Goal: Transaction & Acquisition: Purchase product/service

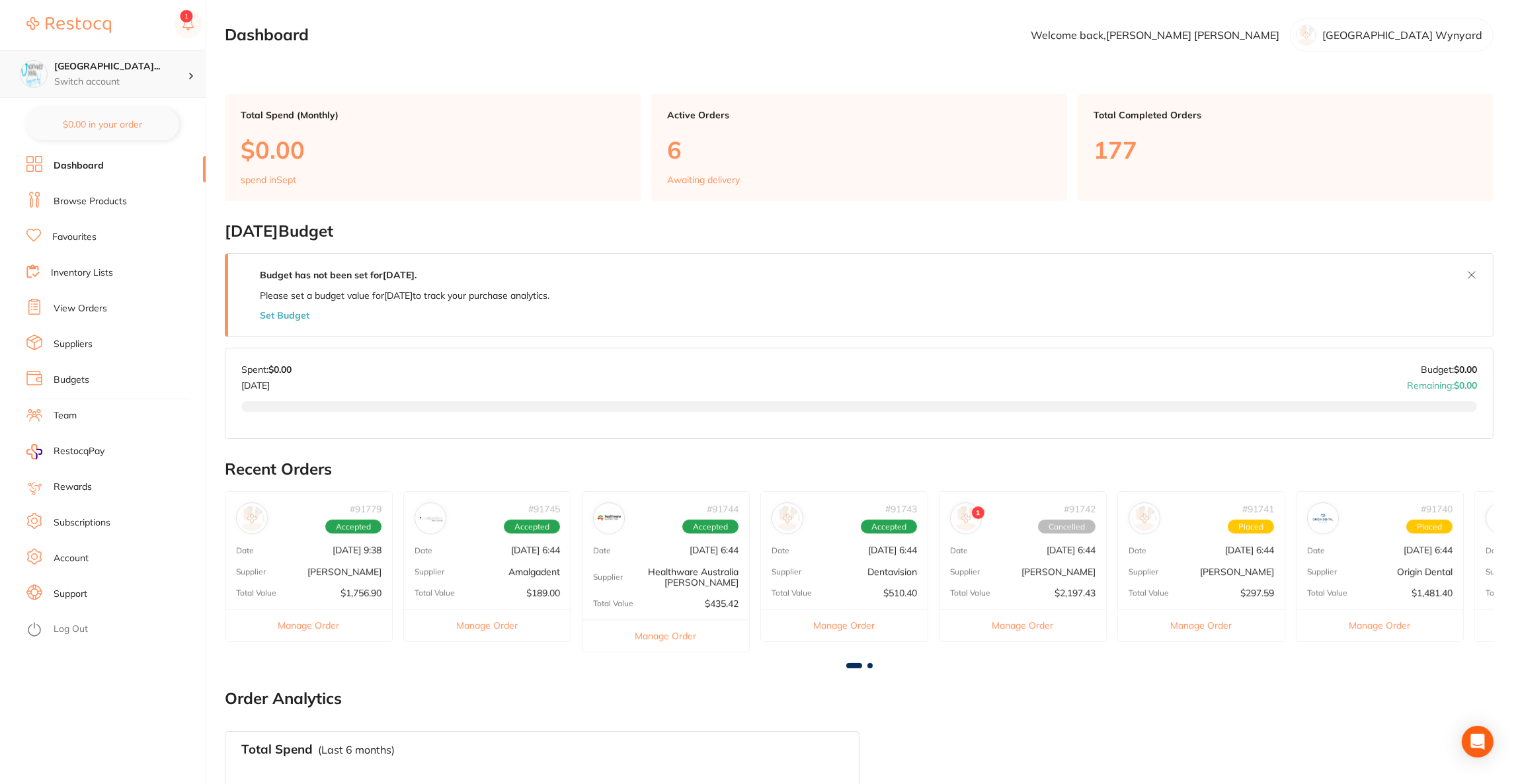
click at [177, 79] on p "Switch account" at bounding box center [121, 82] width 134 height 13
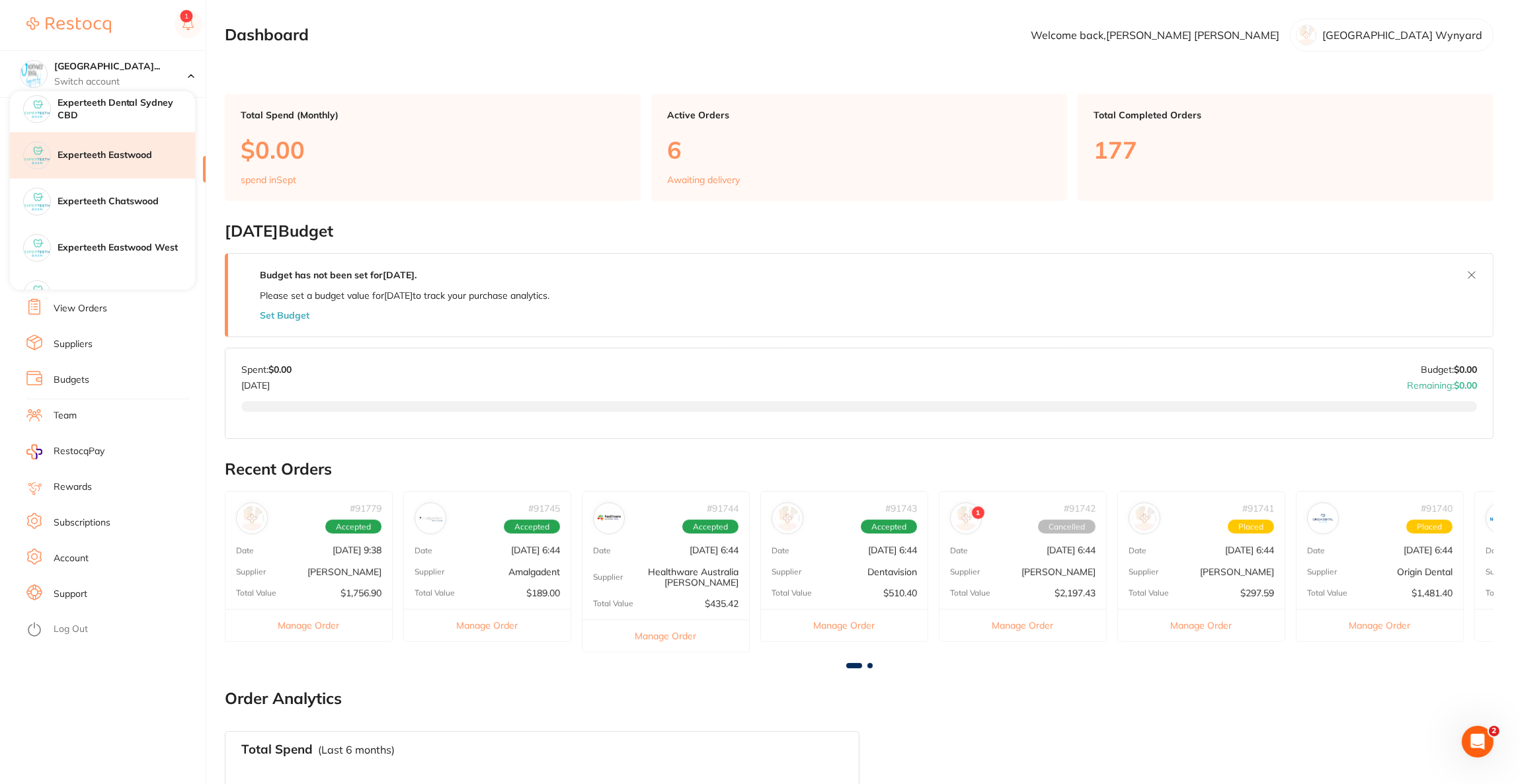
scroll to position [198, 0]
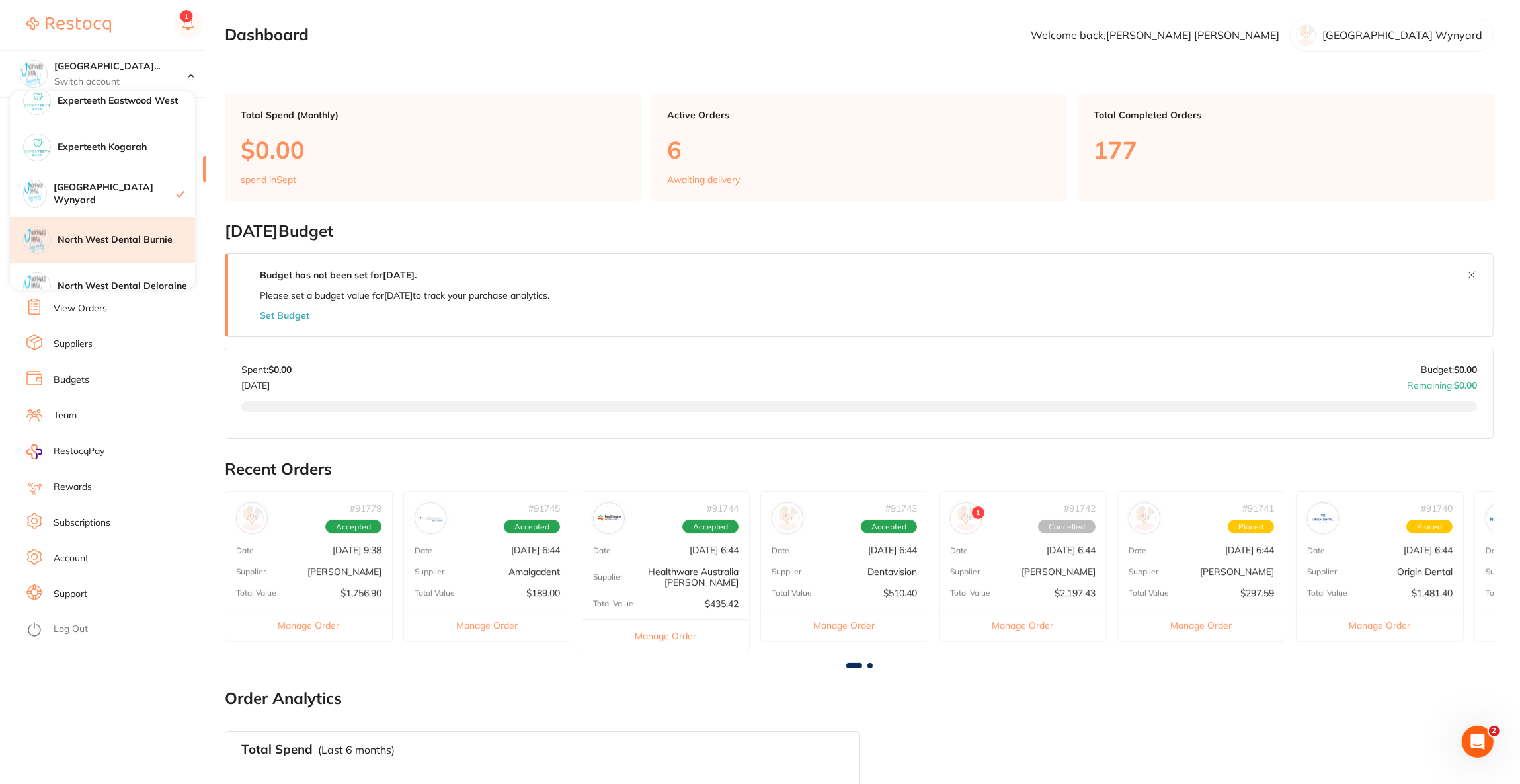
click at [138, 230] on div "North West Dental Burnie" at bounding box center [102, 239] width 185 height 46
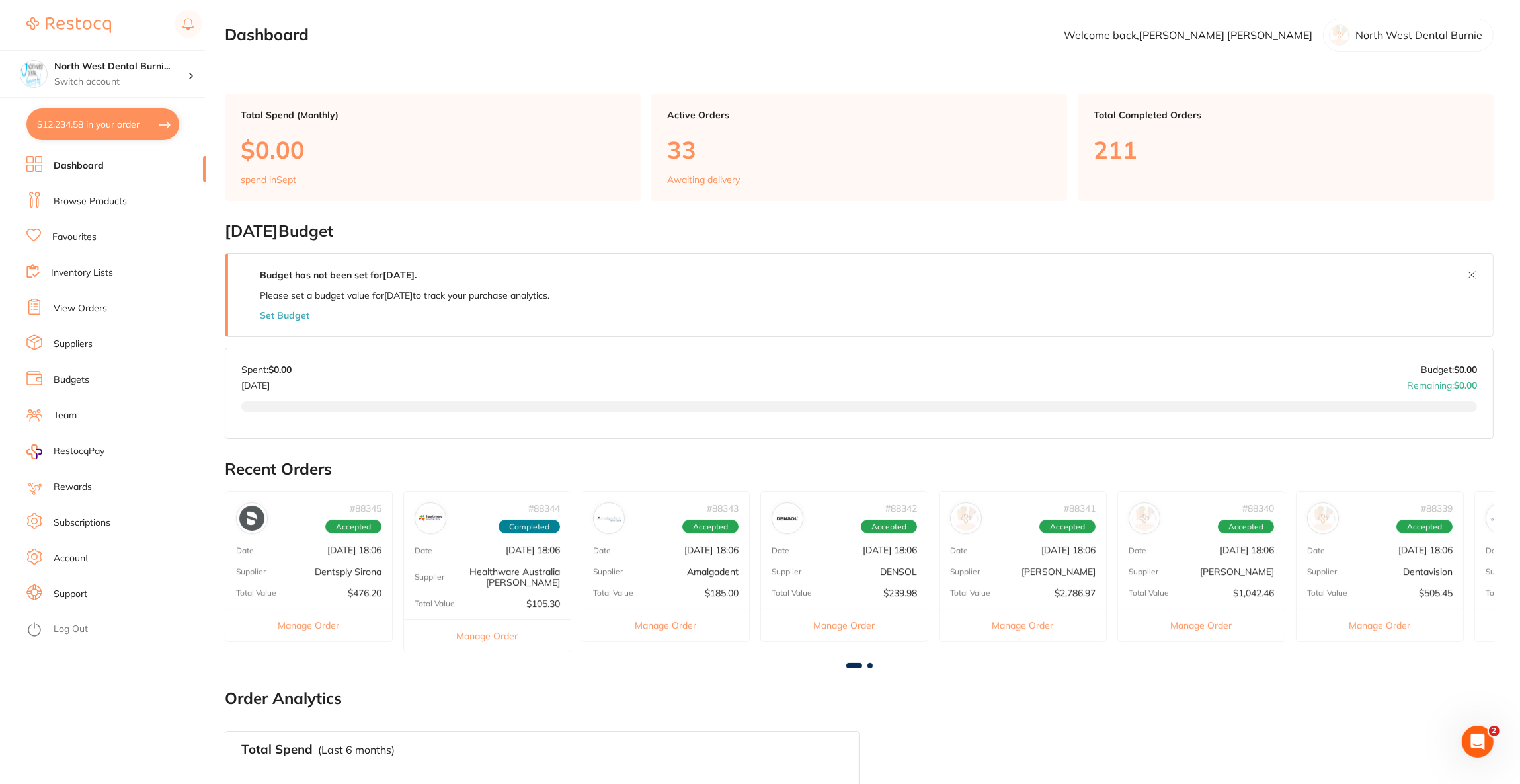
drag, startPoint x: 121, startPoint y: 126, endPoint x: 121, endPoint y: 137, distance: 11.0
click at [121, 137] on button "$12,234.58 in your order" at bounding box center [102, 124] width 152 height 32
checkbox input "true"
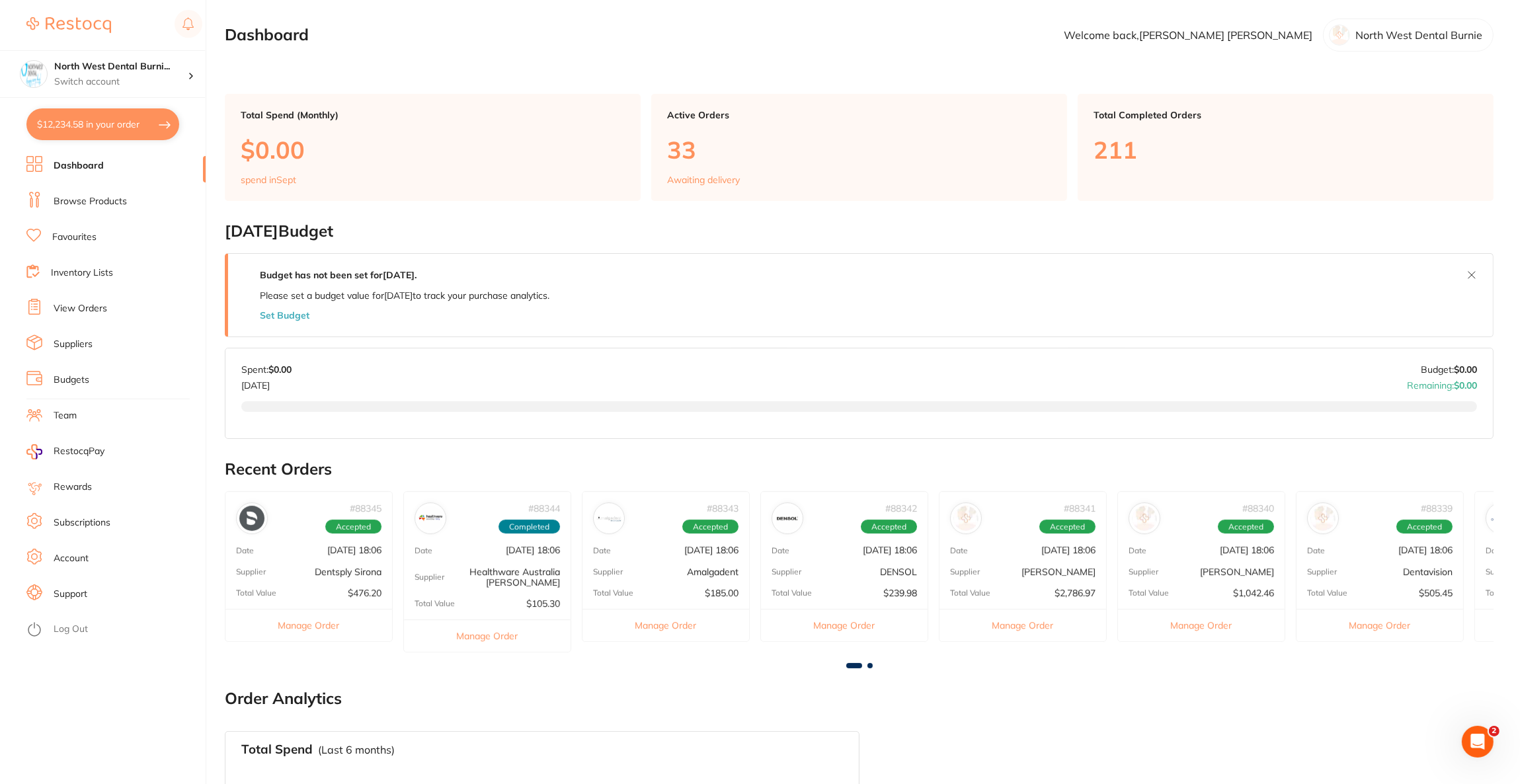
checkbox input "true"
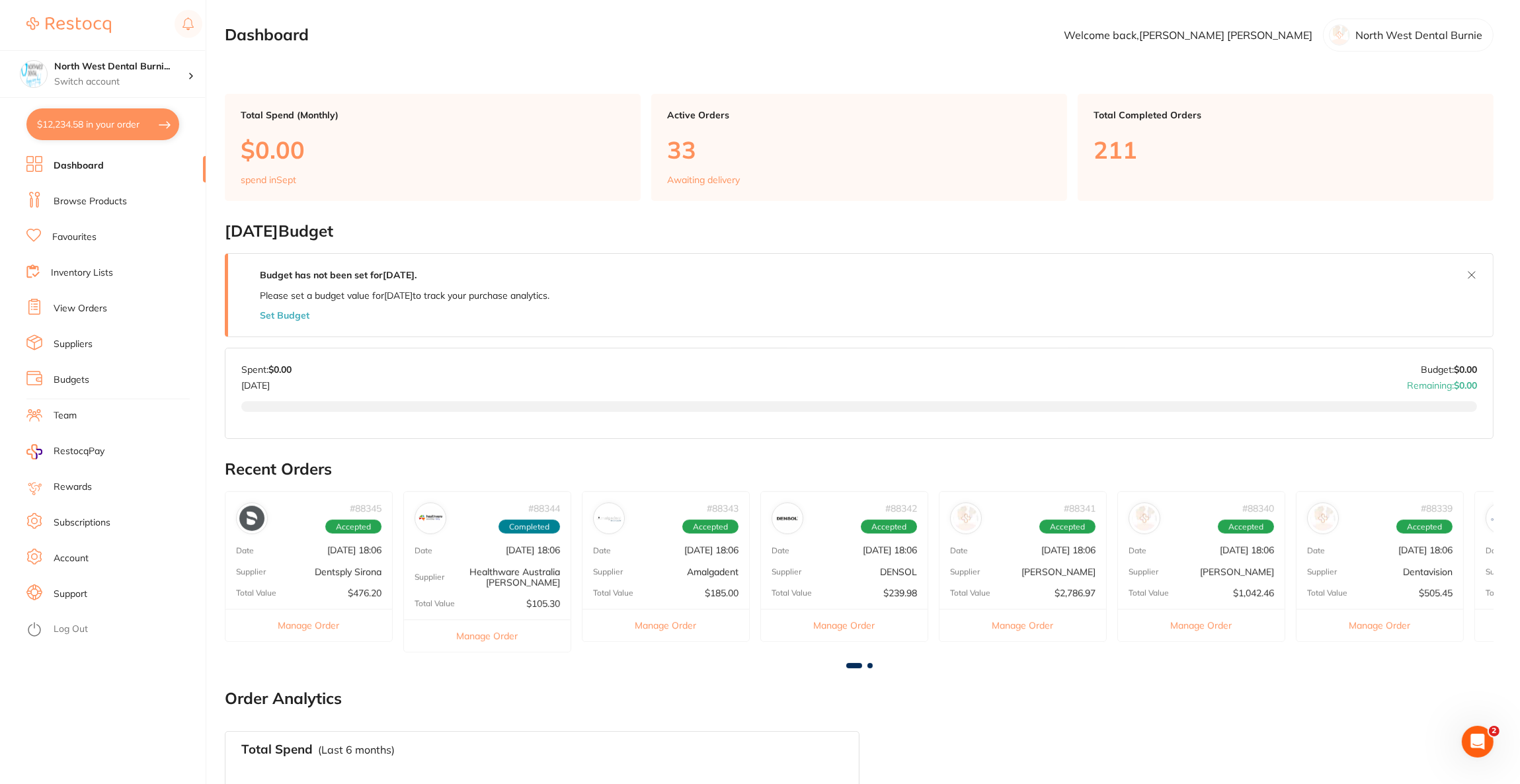
checkbox input "true"
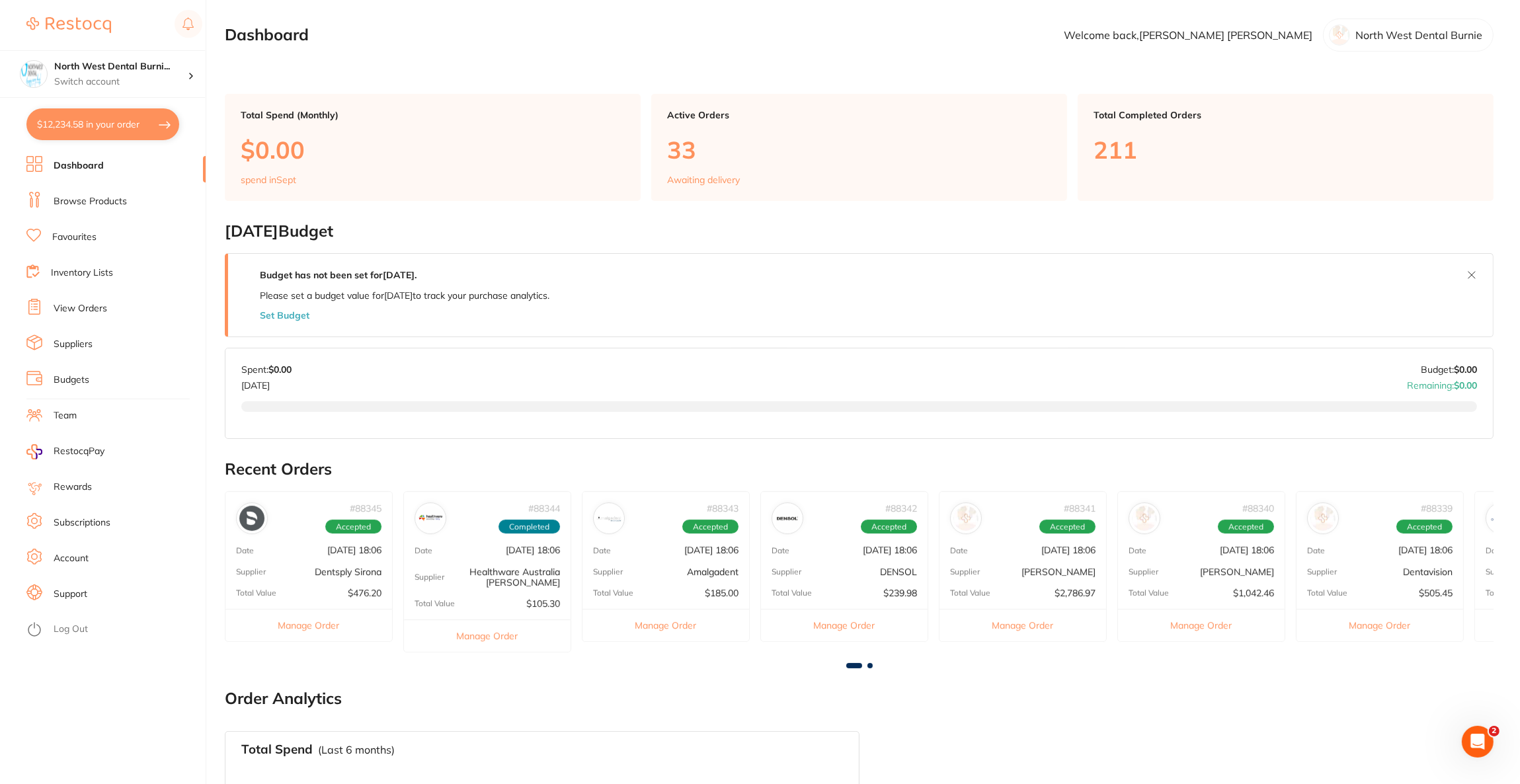
checkbox input "true"
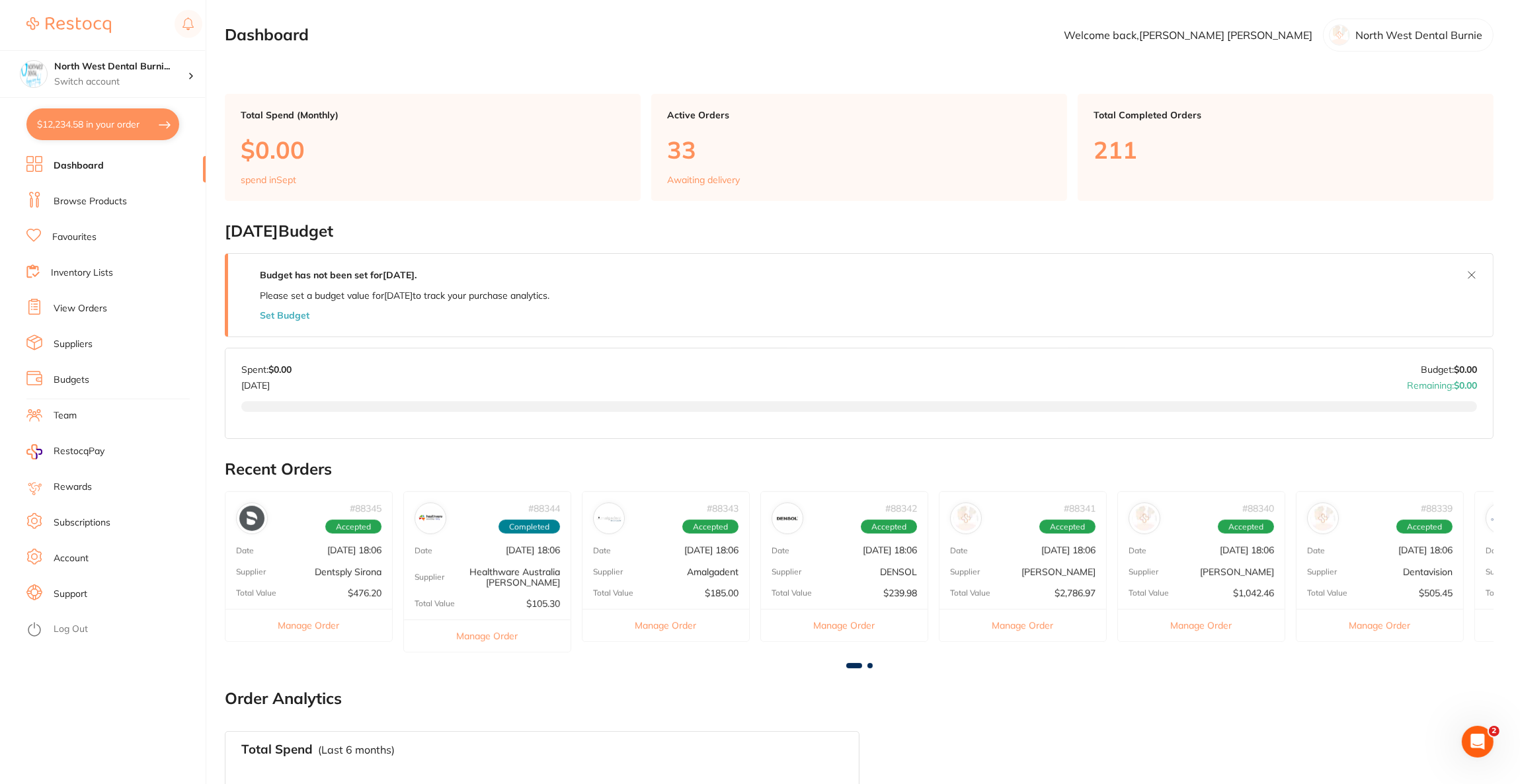
checkbox input "true"
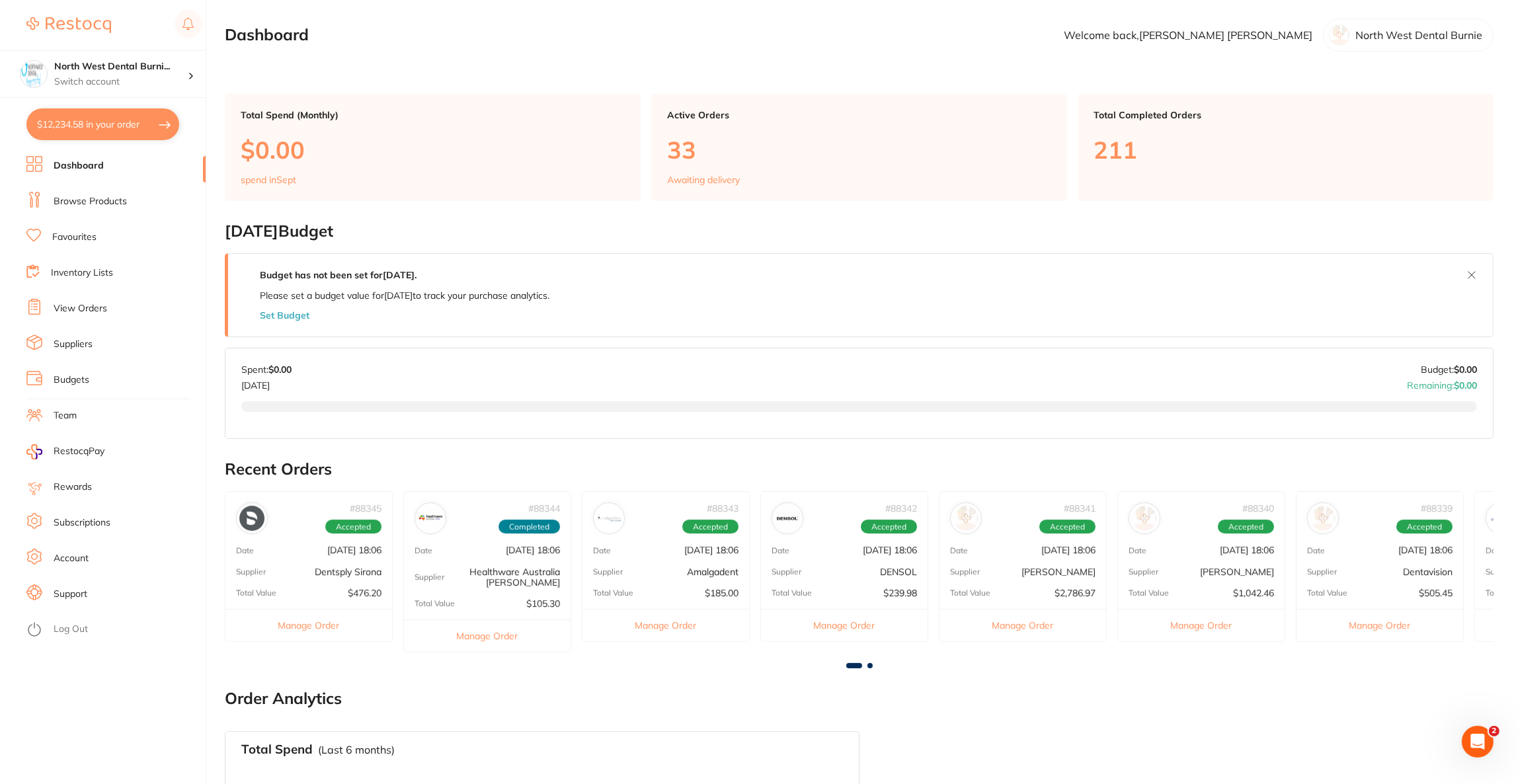
checkbox input "true"
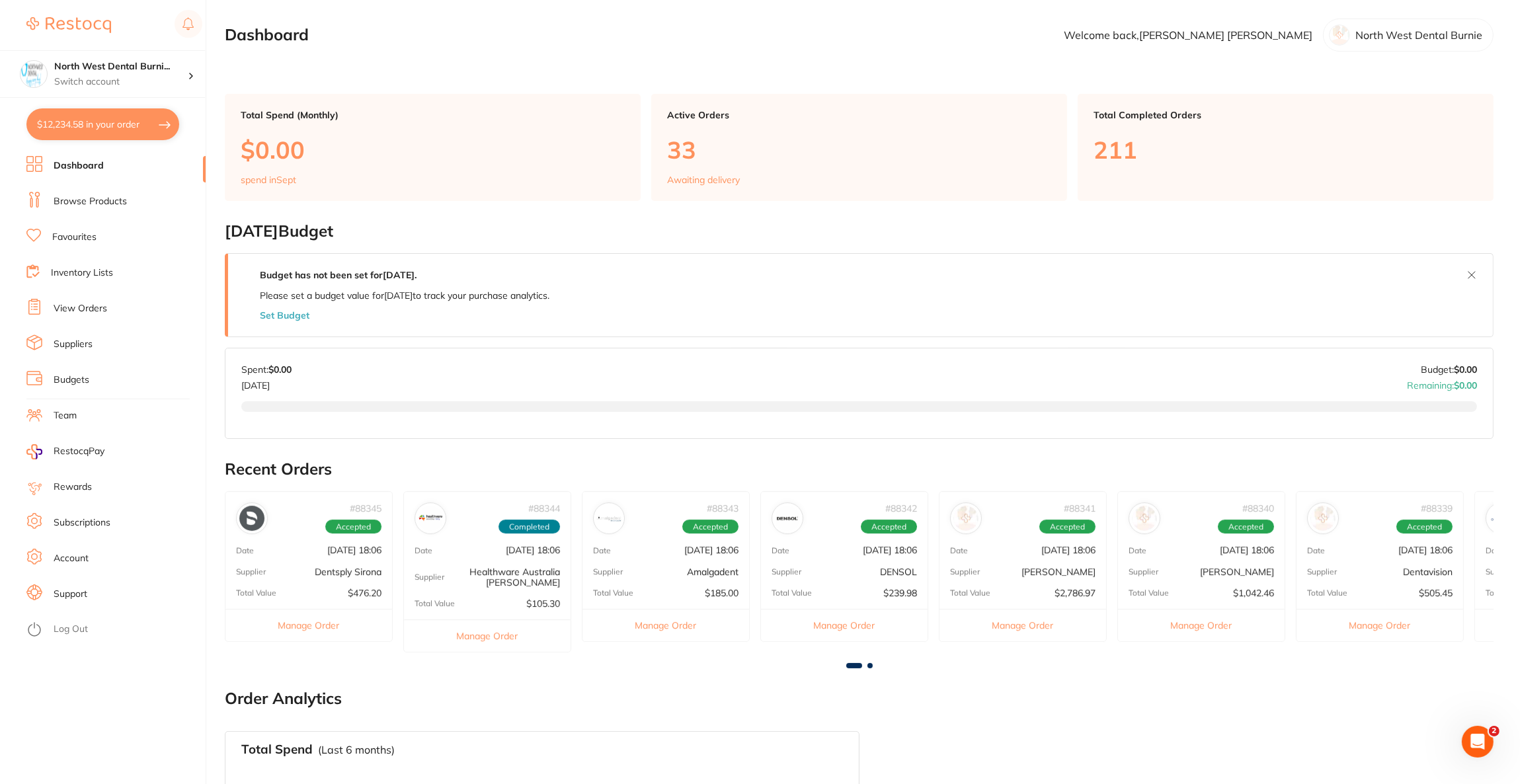
checkbox input "true"
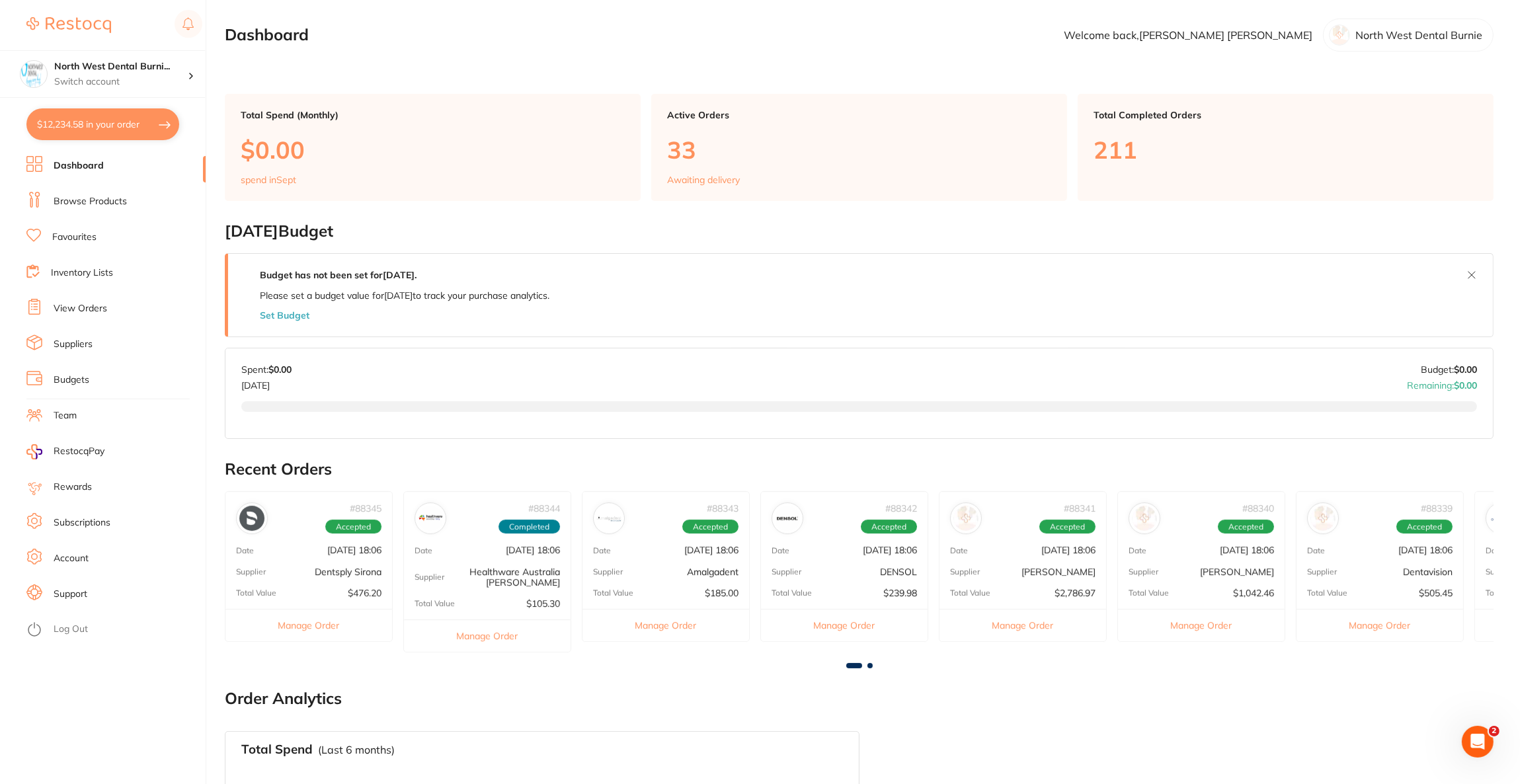
checkbox input "true"
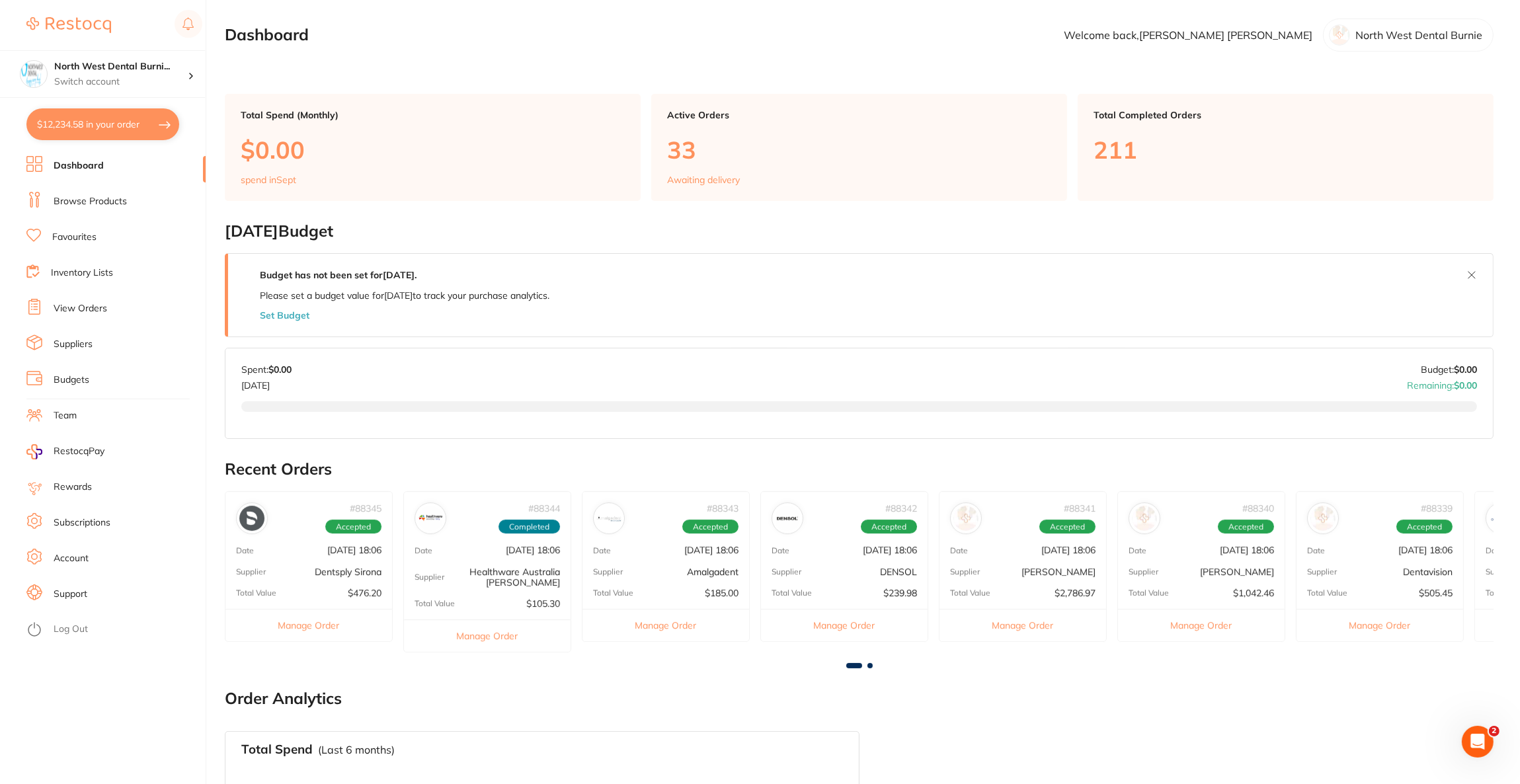
checkbox input "true"
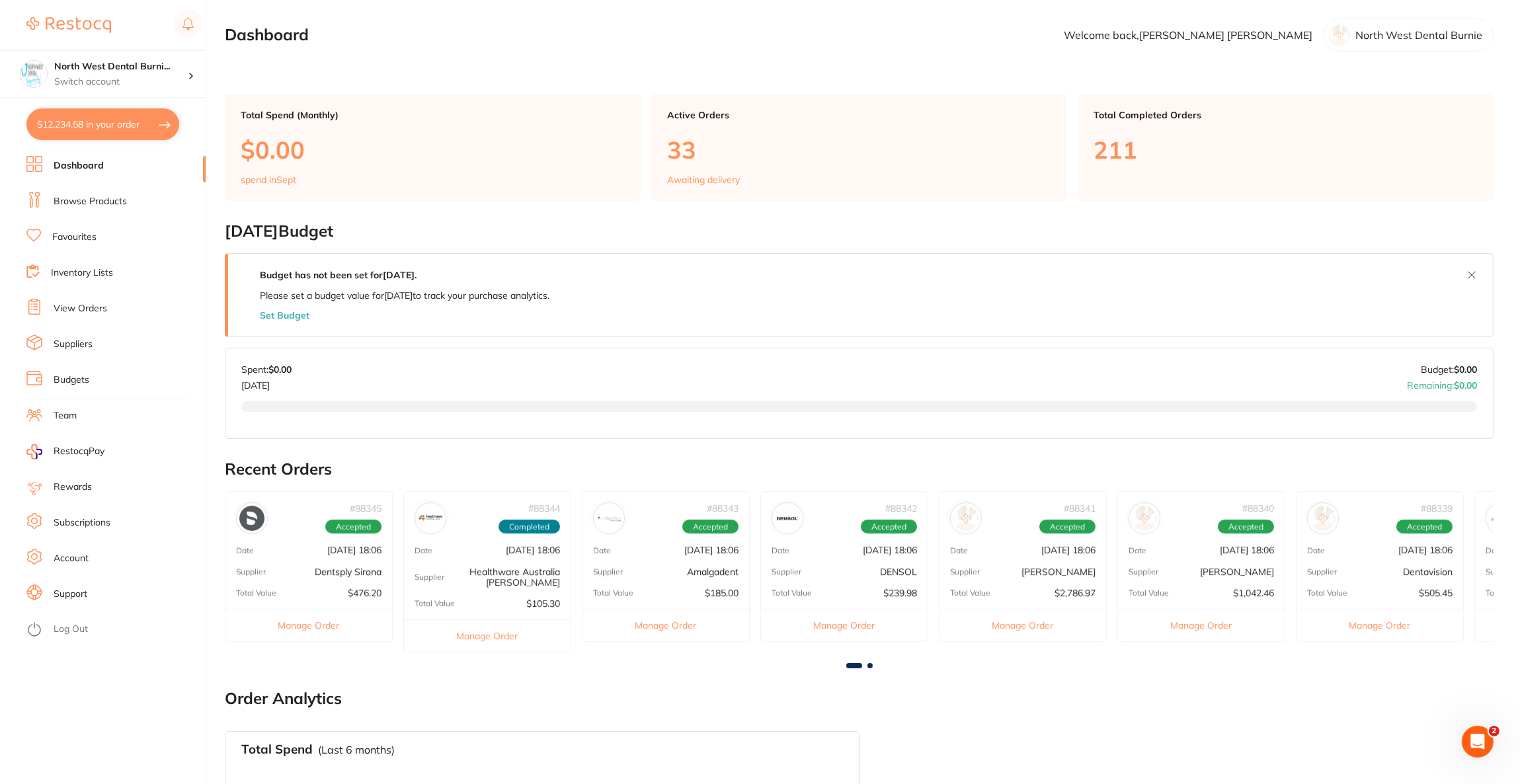
checkbox input "true"
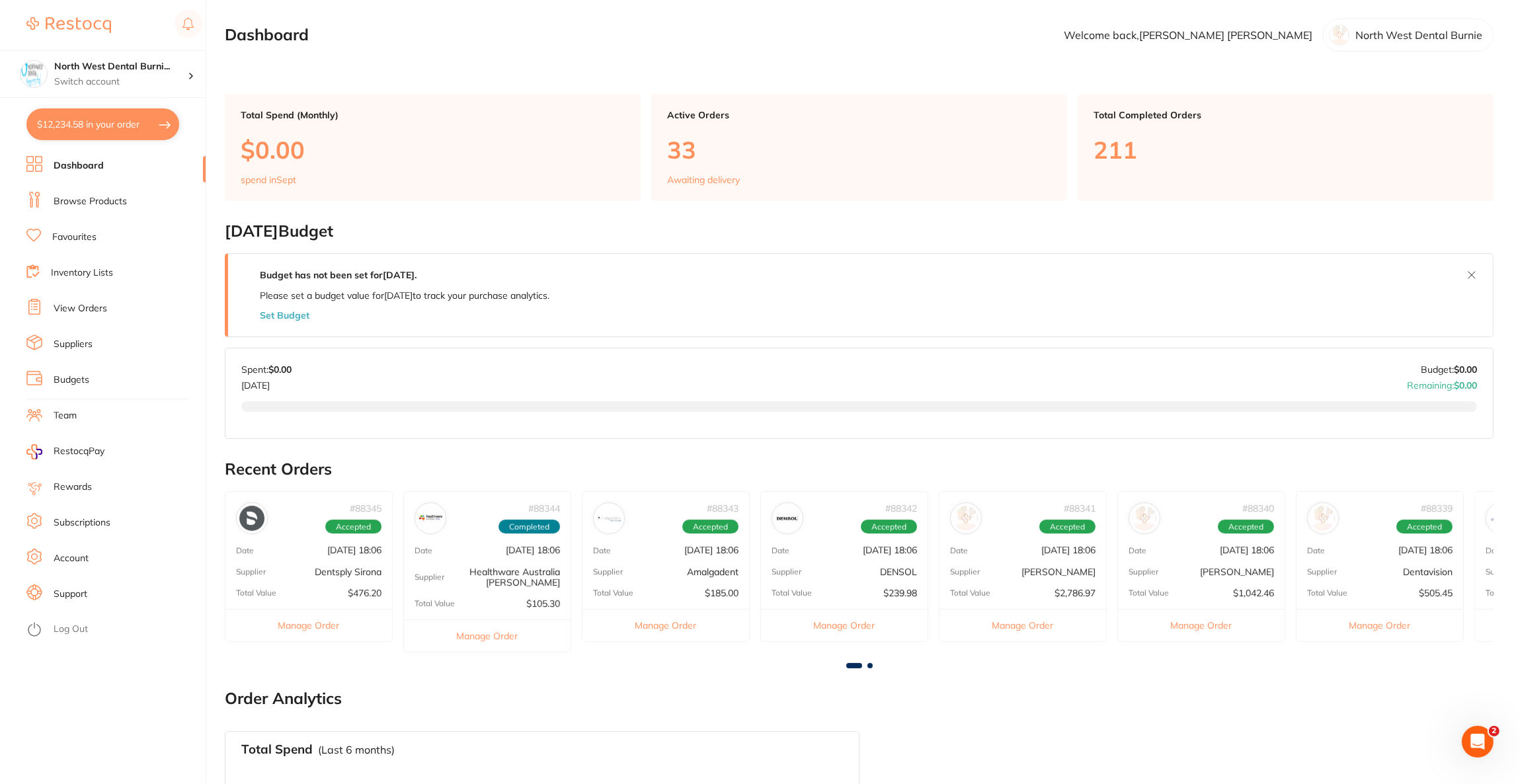
checkbox input "true"
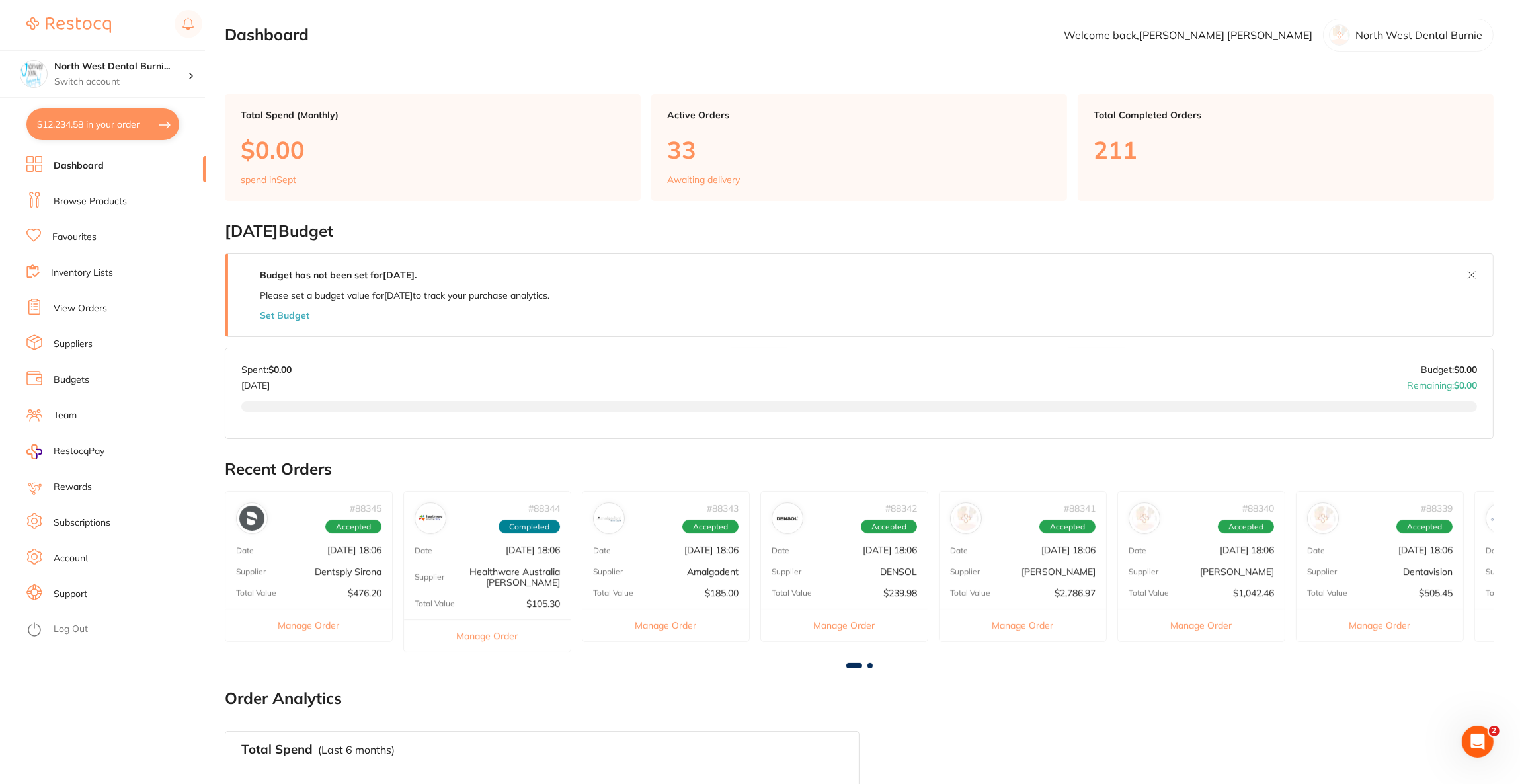
checkbox input "true"
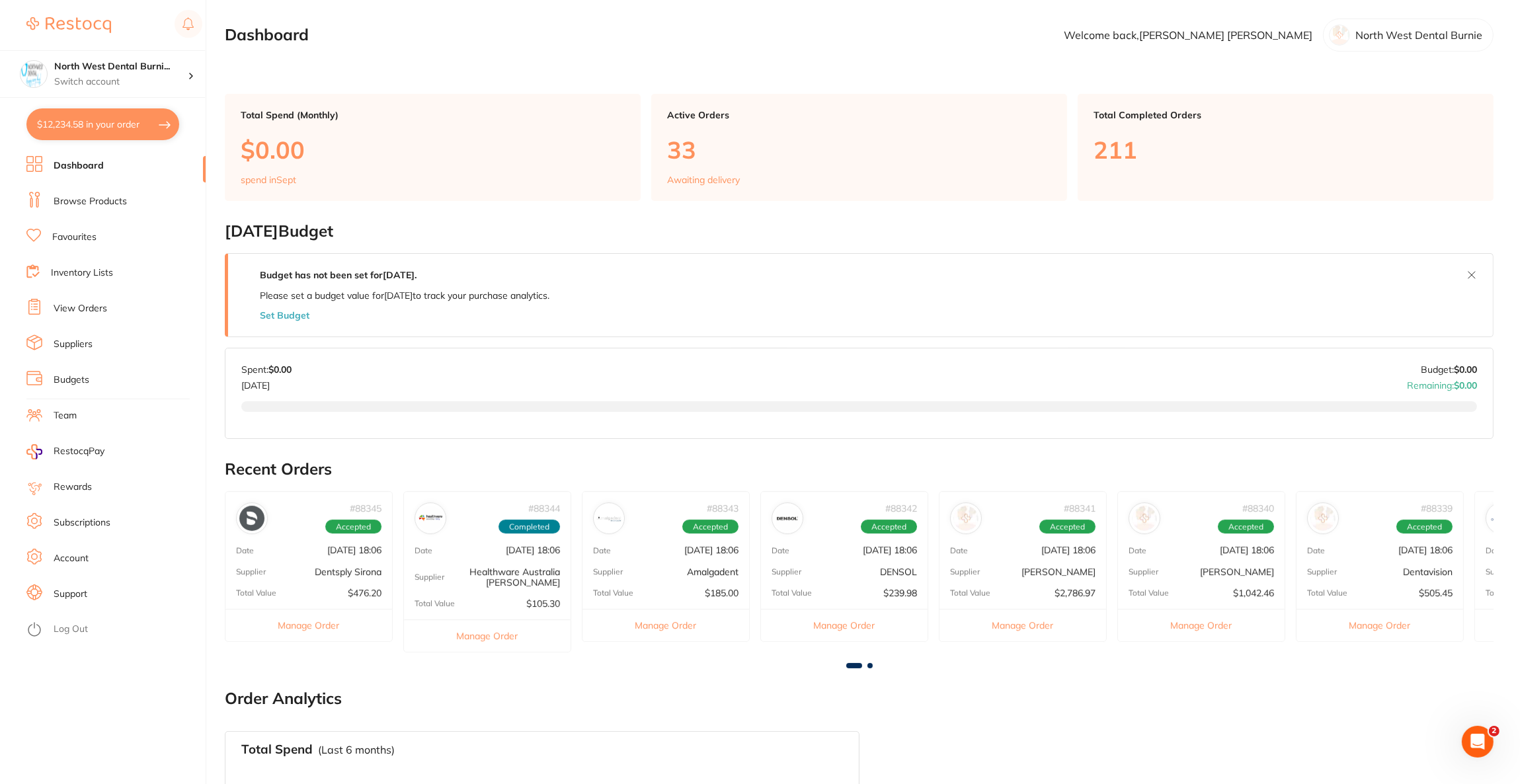
checkbox input "true"
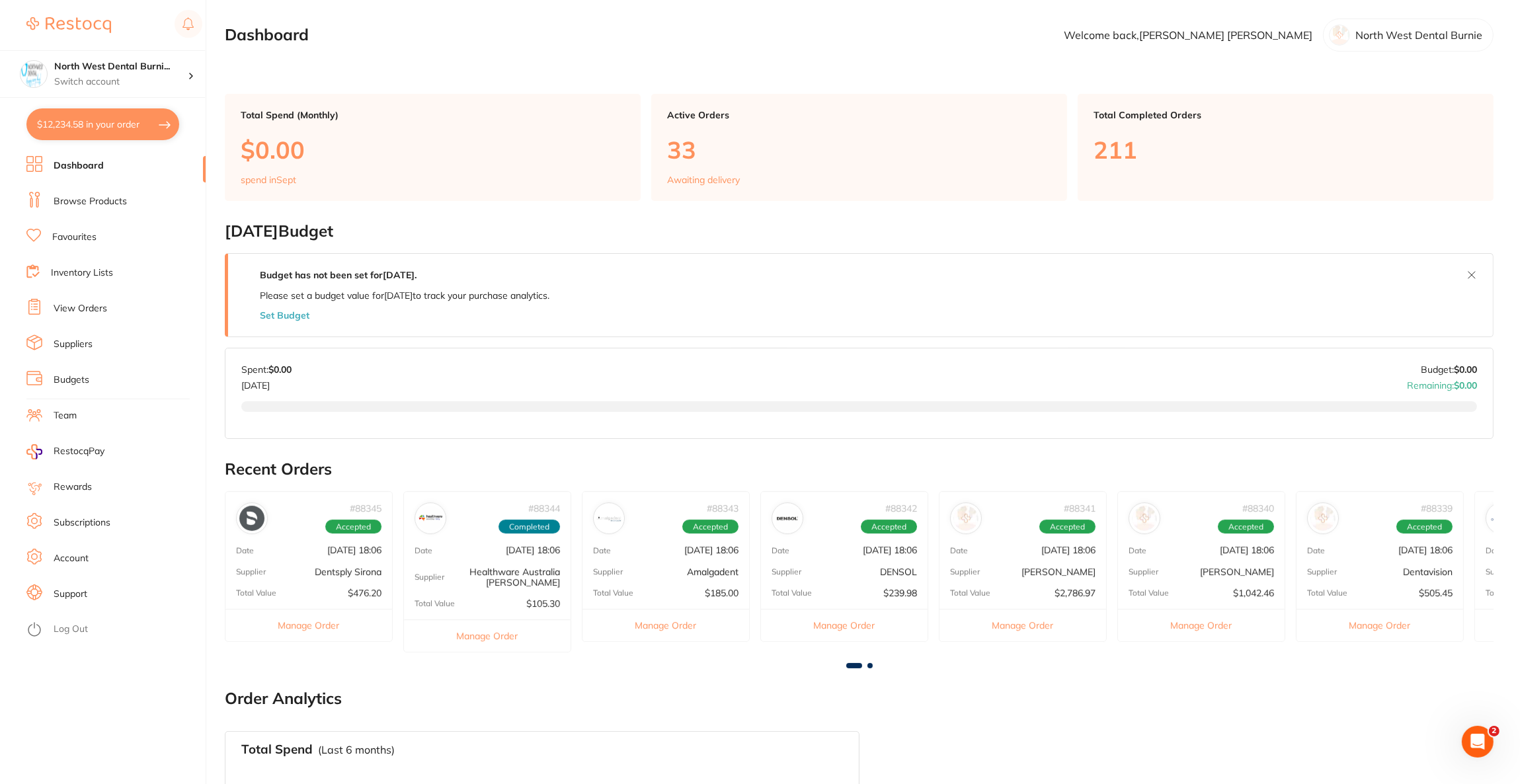
checkbox input "true"
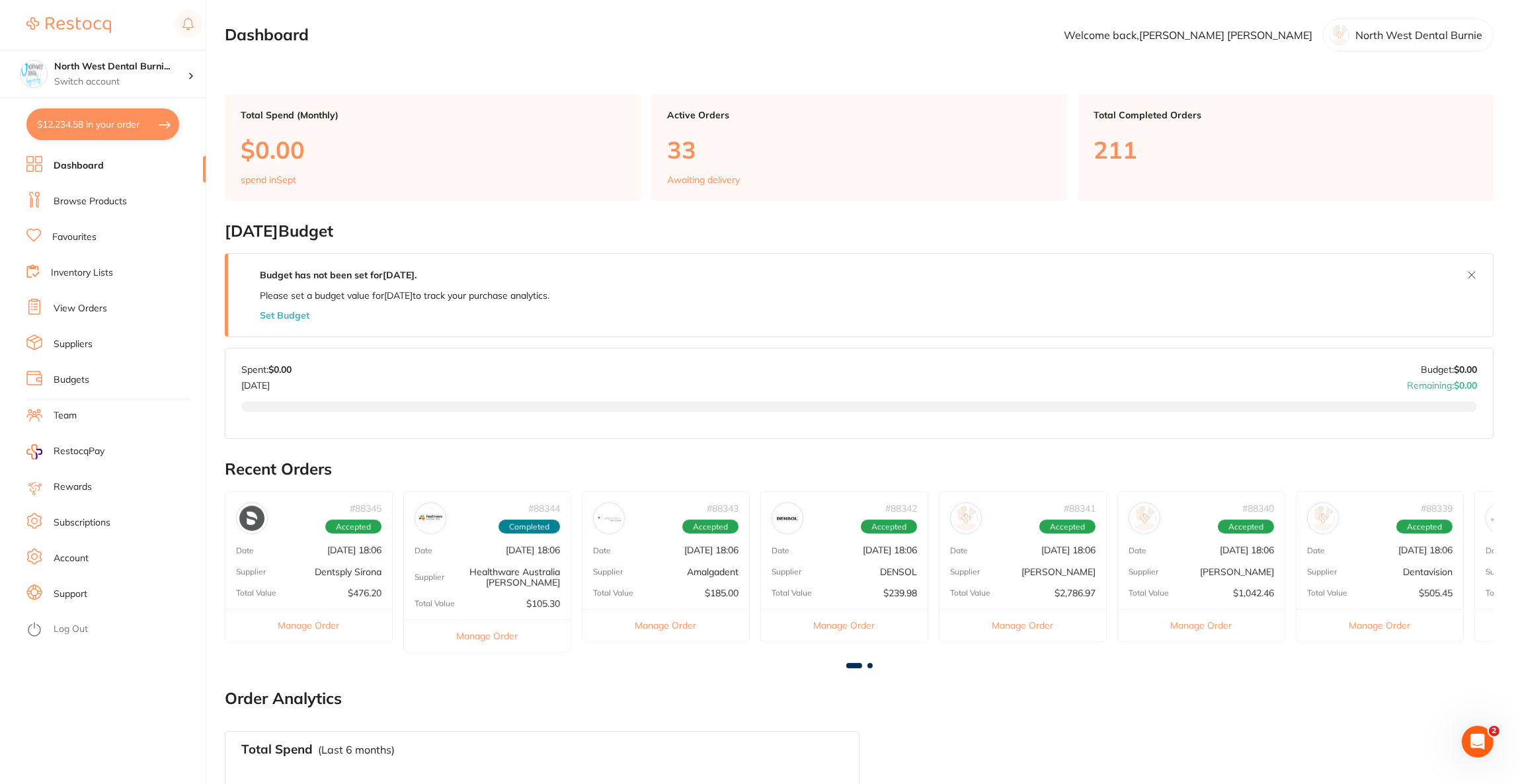
checkbox input "true"
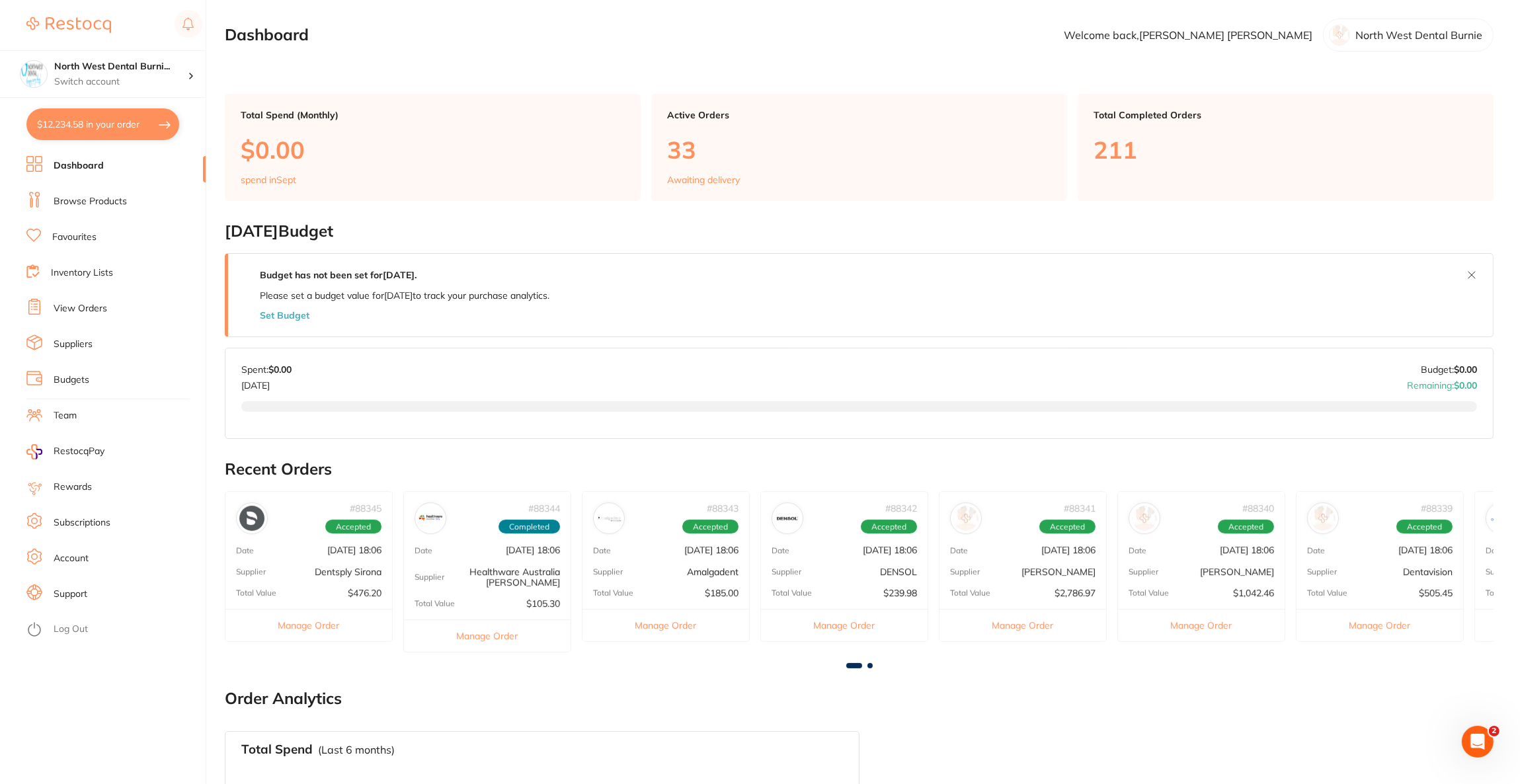
checkbox input "true"
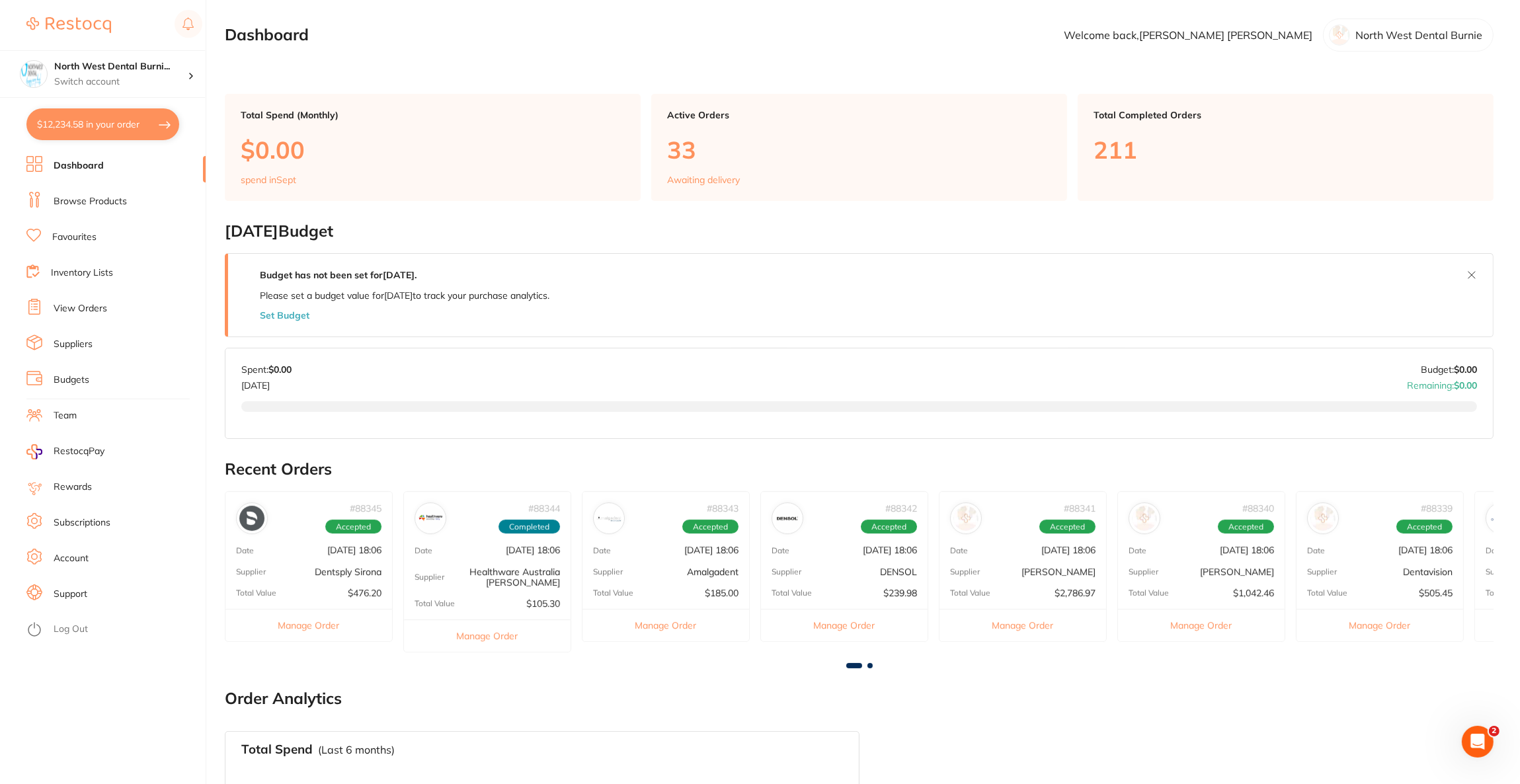
checkbox input "true"
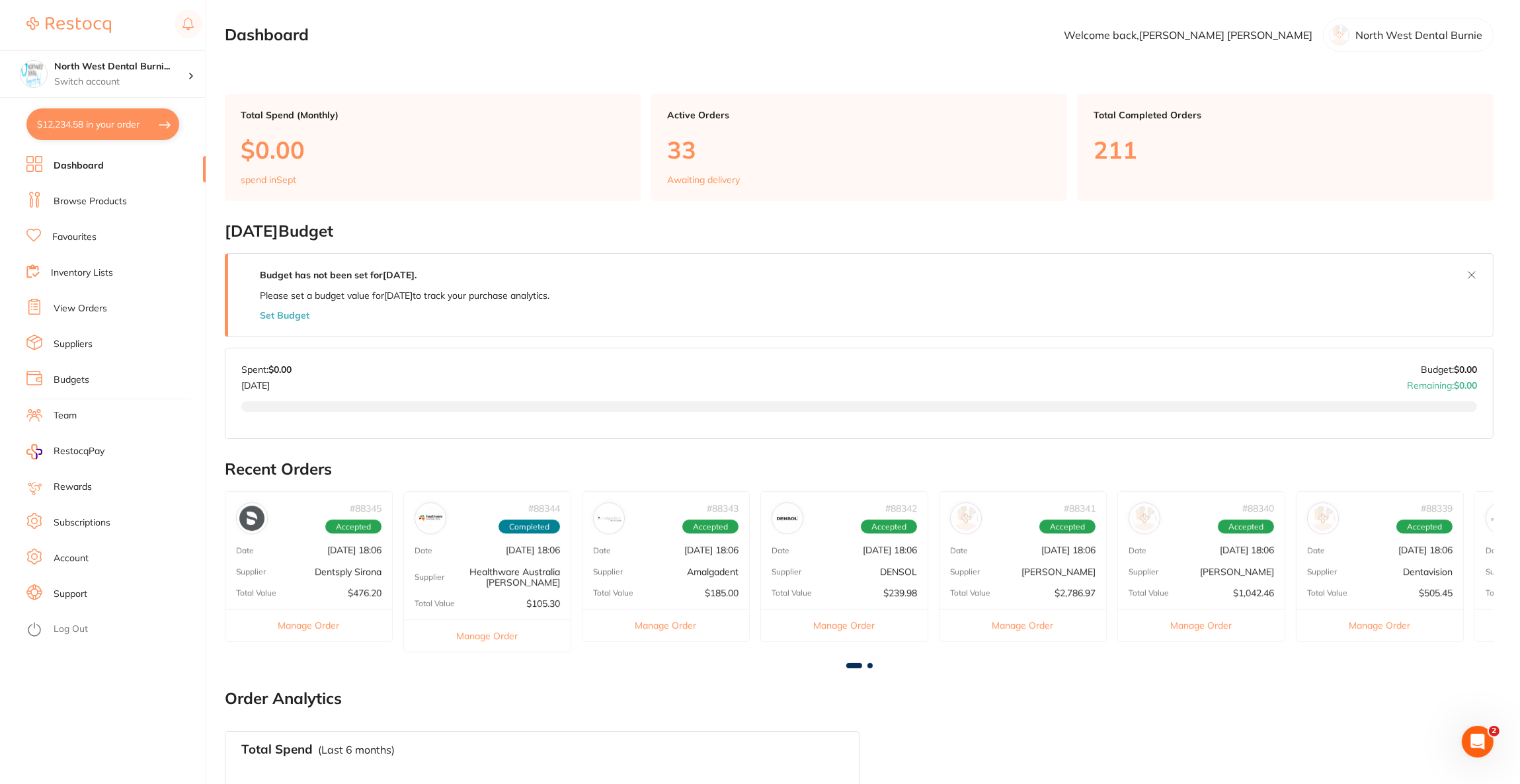
checkbox input "true"
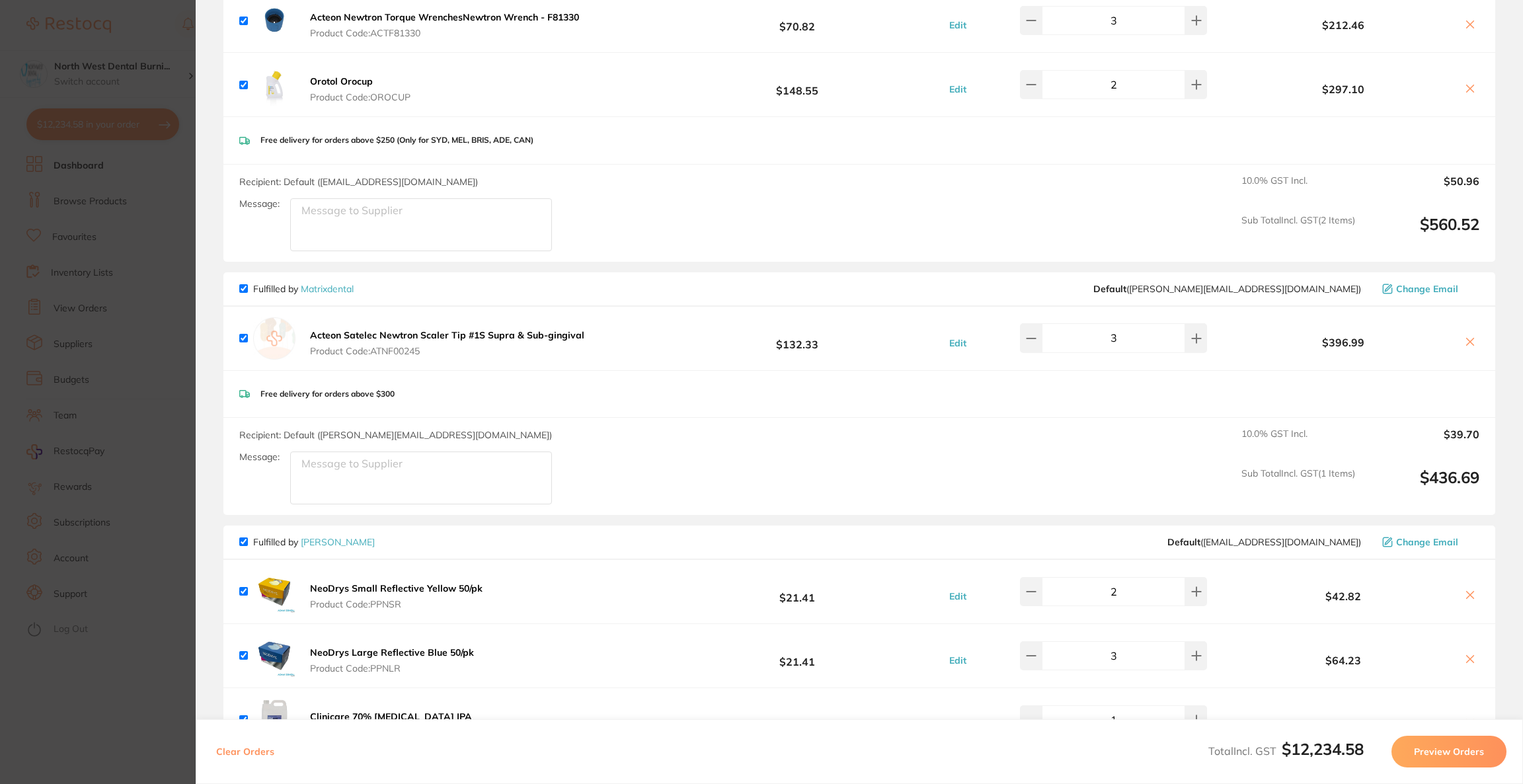
scroll to position [396, 0]
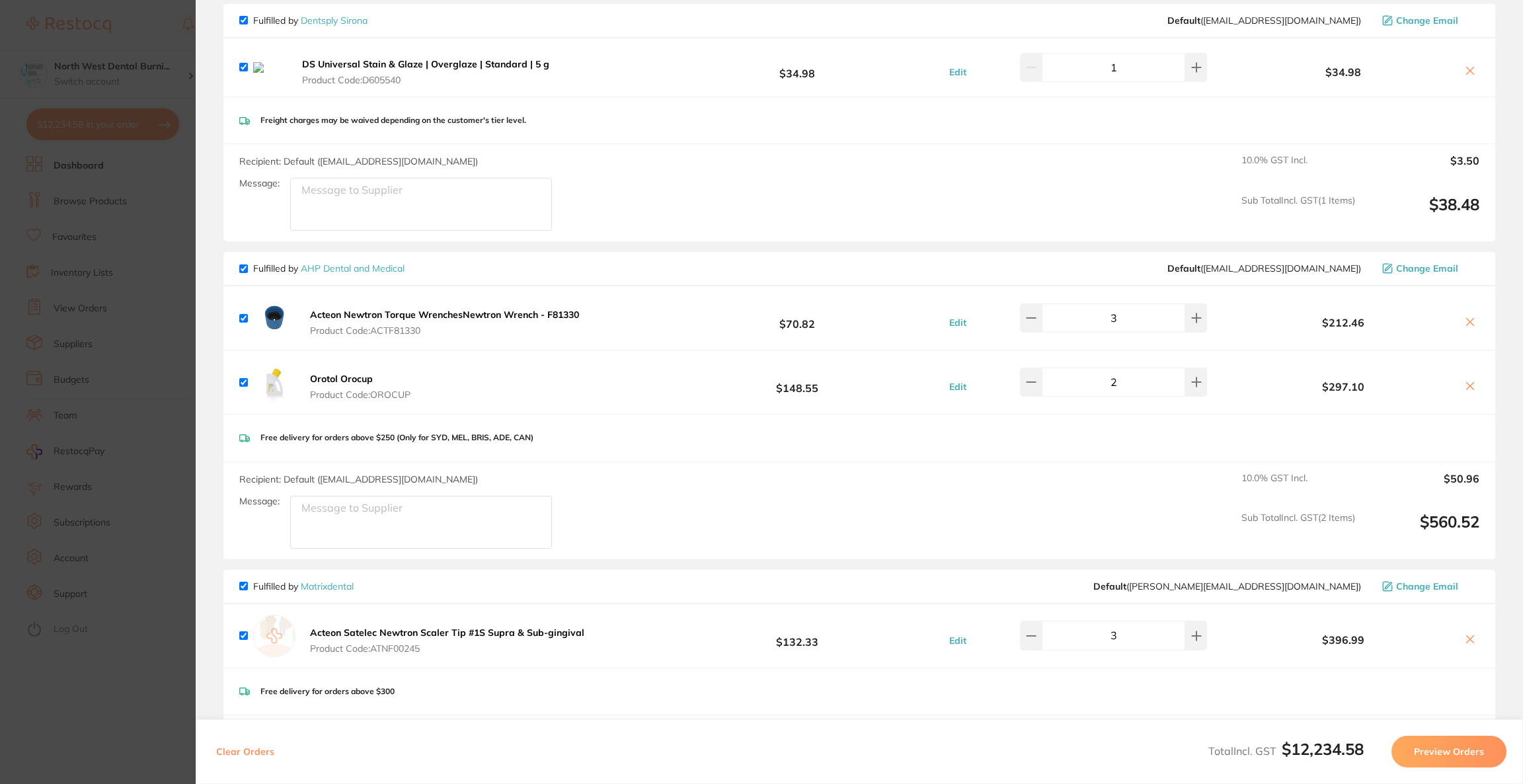
click at [1445, 263] on span "Change Email" at bounding box center [1427, 268] width 62 height 11
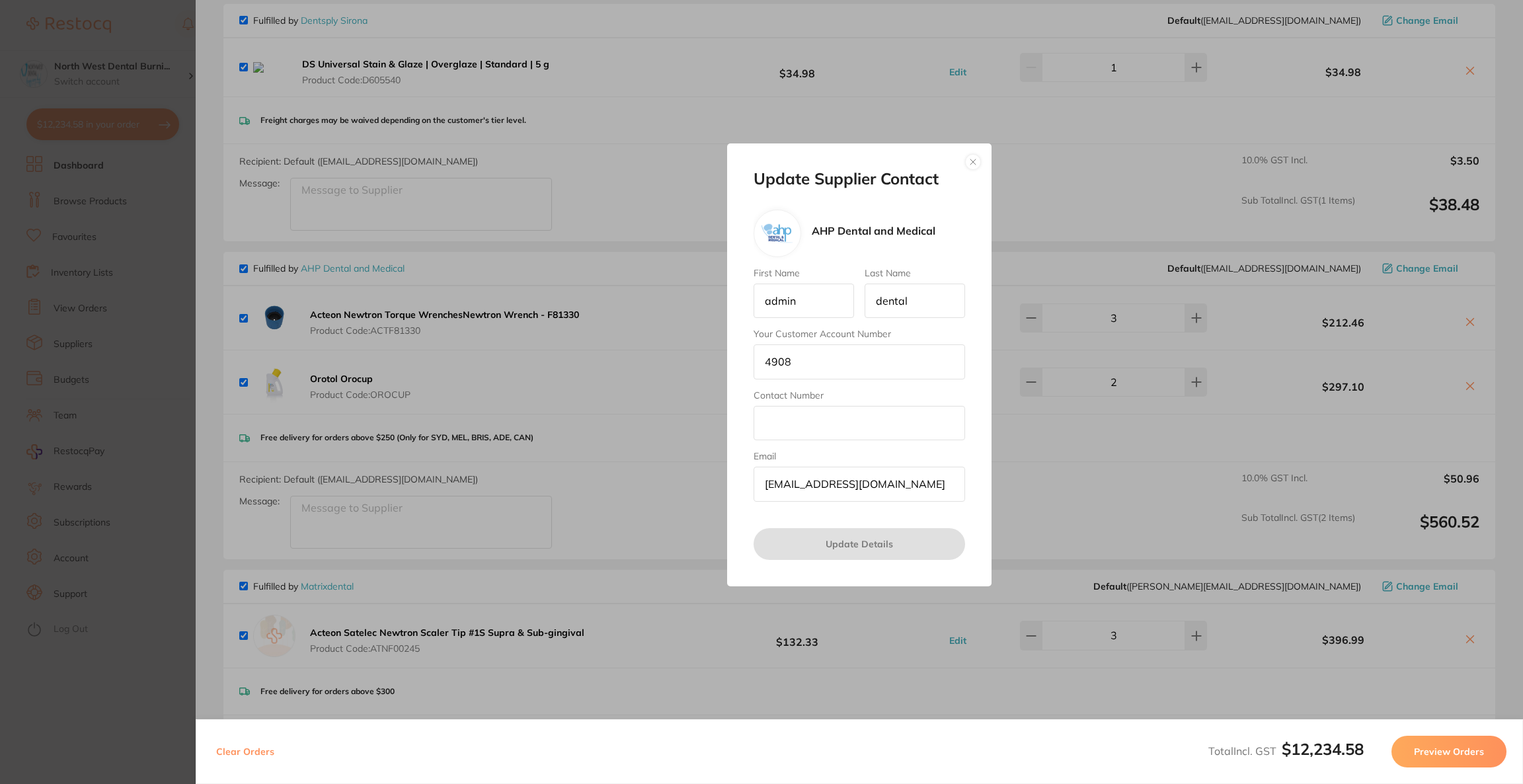
click at [974, 160] on button "button" at bounding box center [972, 161] width 15 height 15
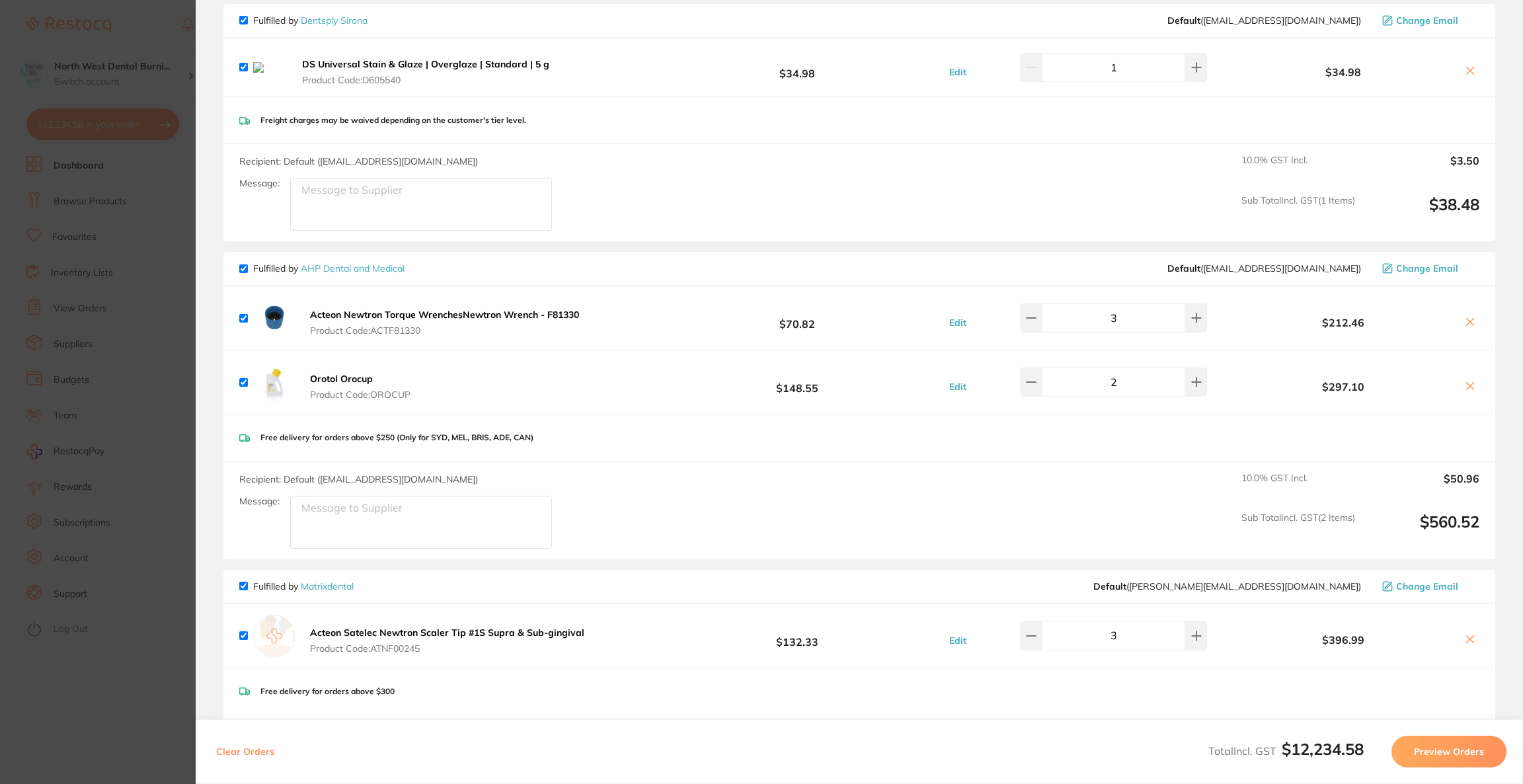
click at [1408, 263] on span "Change Email" at bounding box center [1427, 268] width 62 height 11
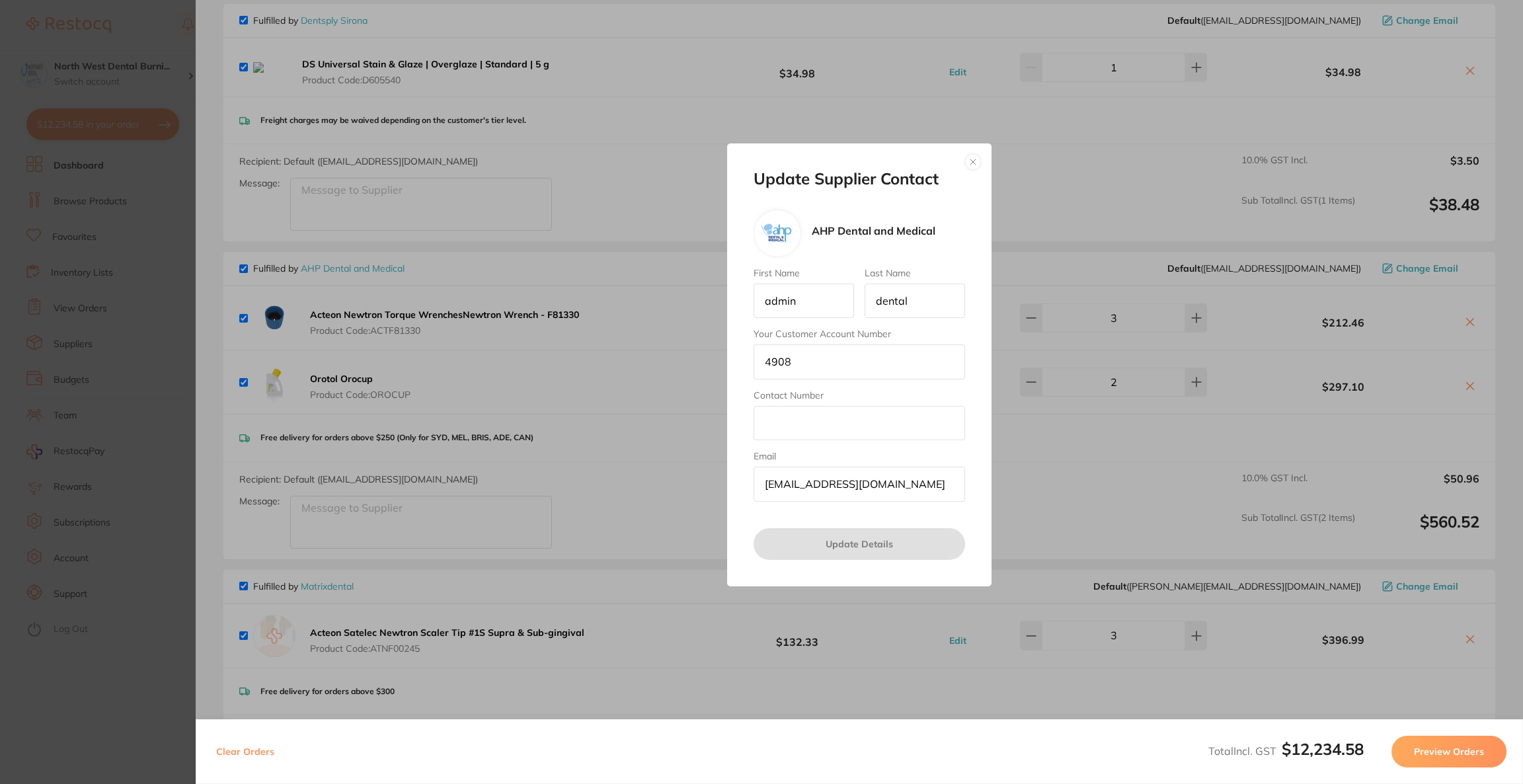
click at [971, 165] on button "button" at bounding box center [972, 161] width 15 height 15
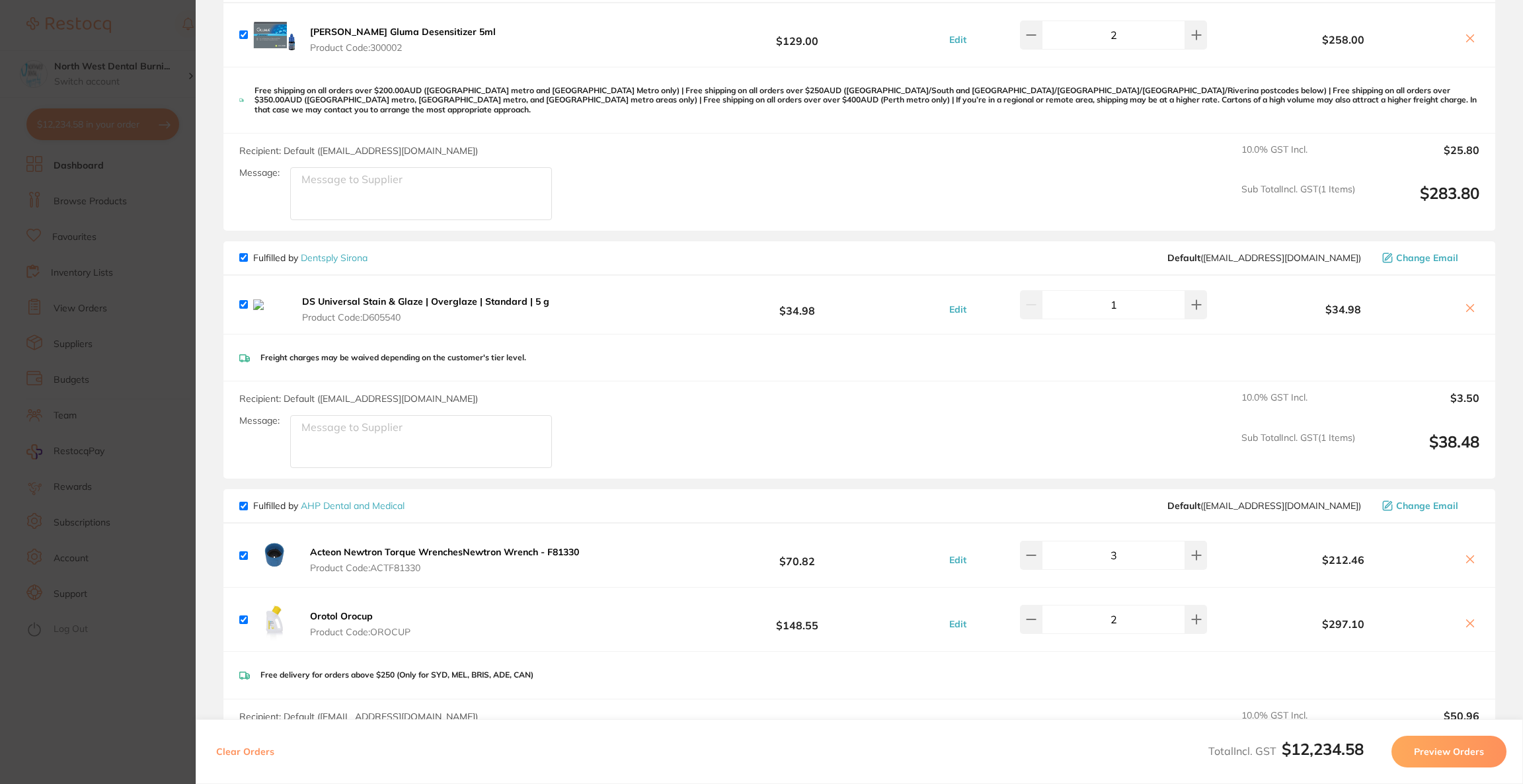
scroll to position [99, 0]
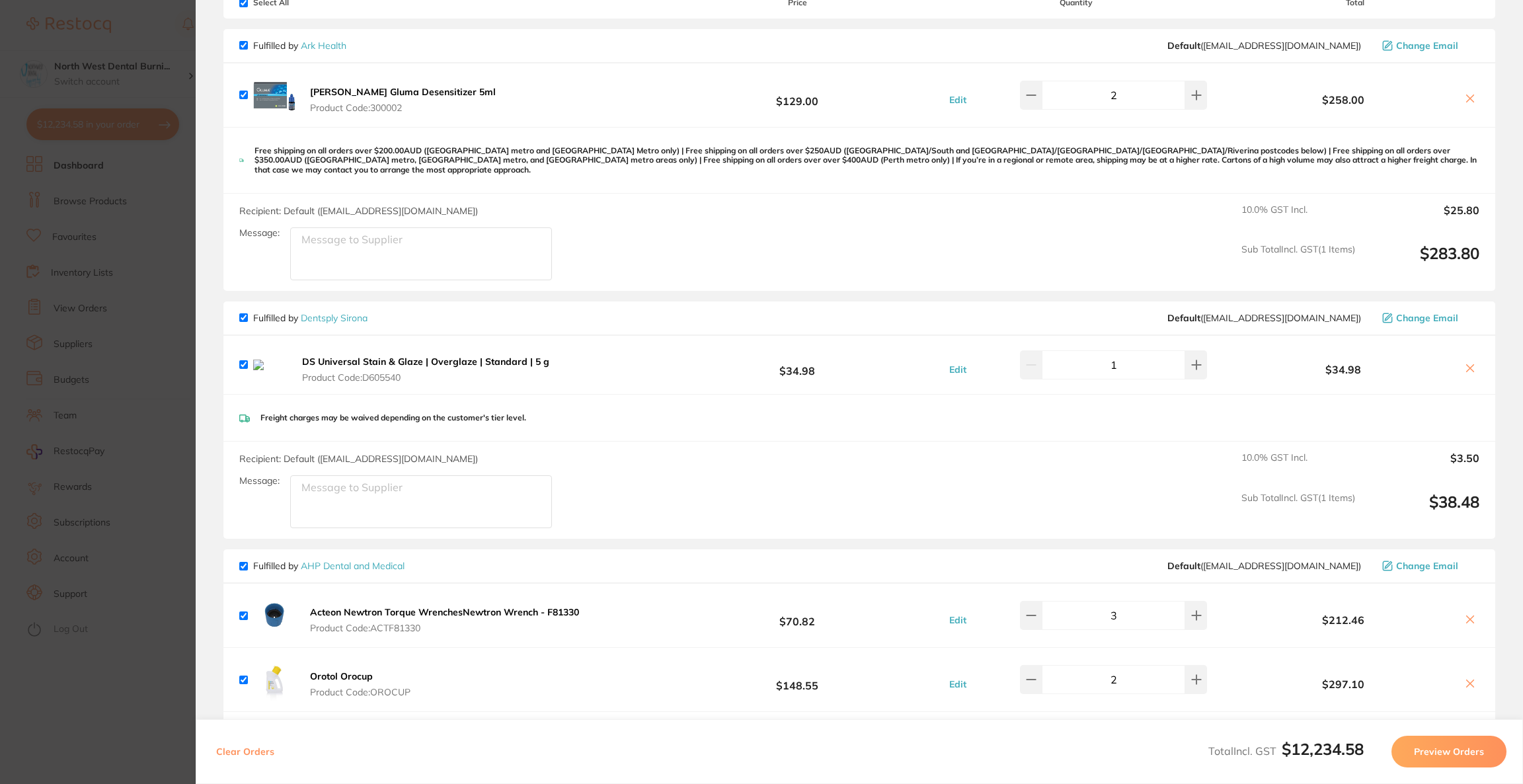
click at [1407, 46] on span "Change Email" at bounding box center [1427, 46] width 62 height 11
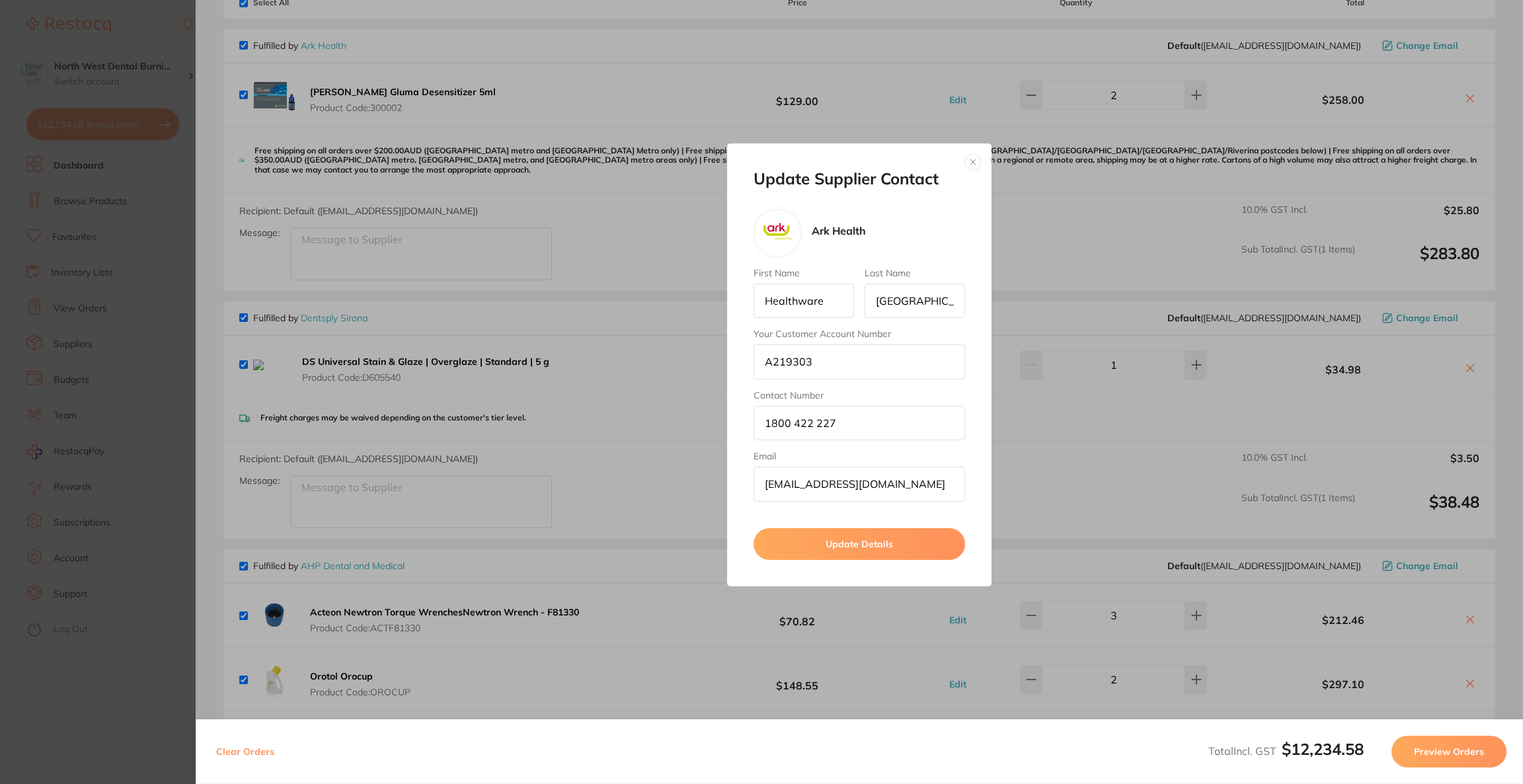
click at [977, 163] on button "button" at bounding box center [972, 161] width 15 height 15
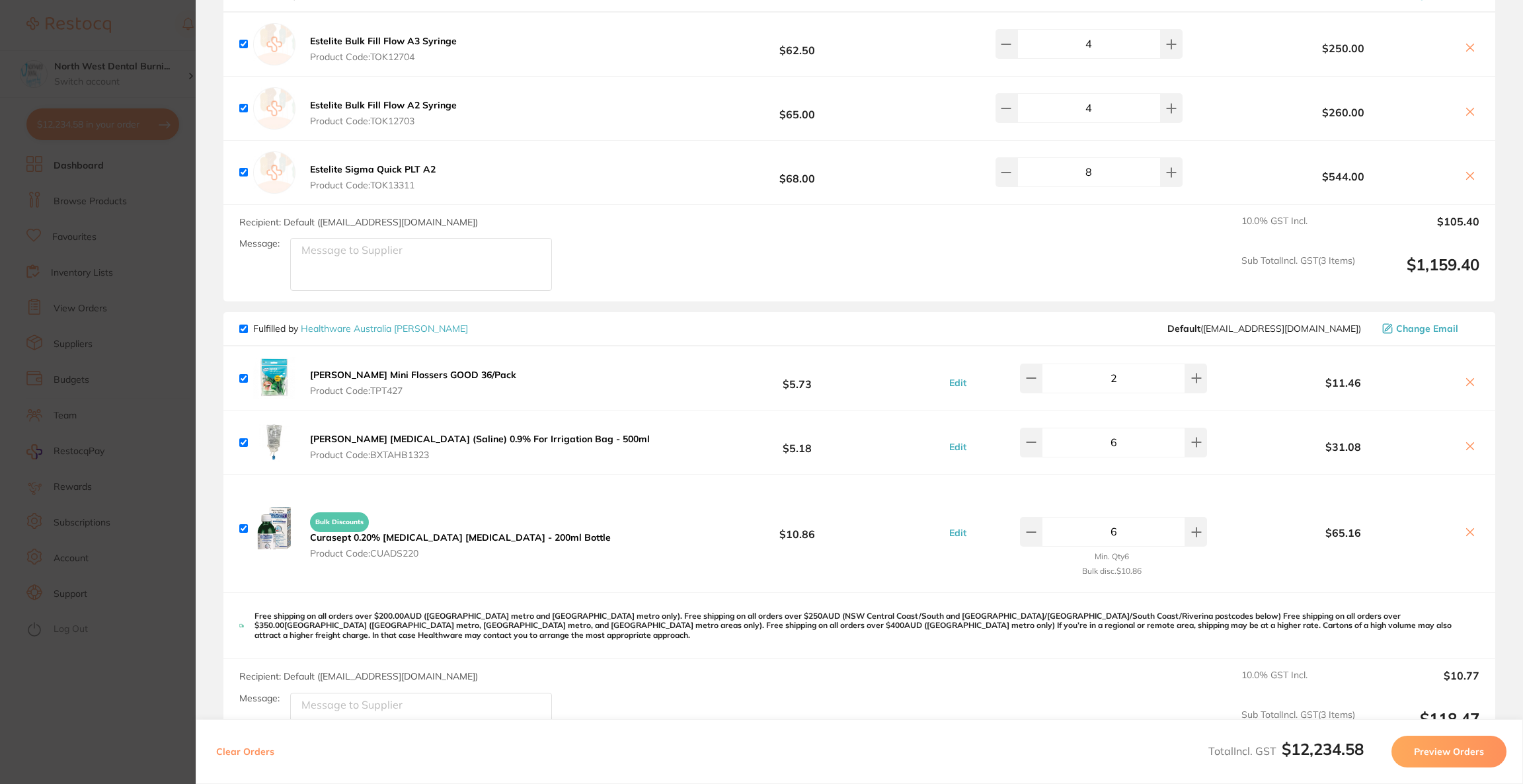
scroll to position [3370, 0]
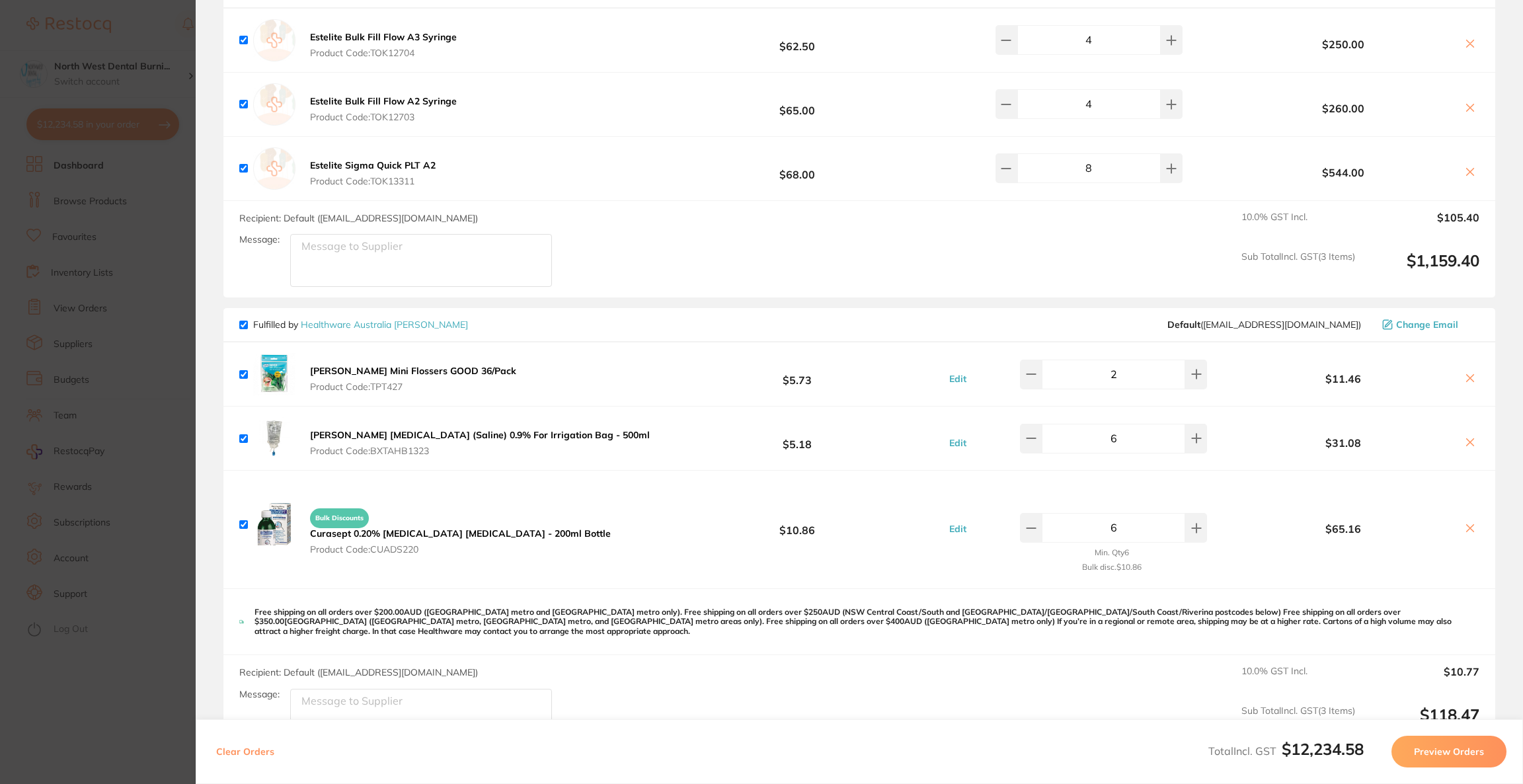
click at [1426, 319] on span "Change Email" at bounding box center [1427, 324] width 62 height 11
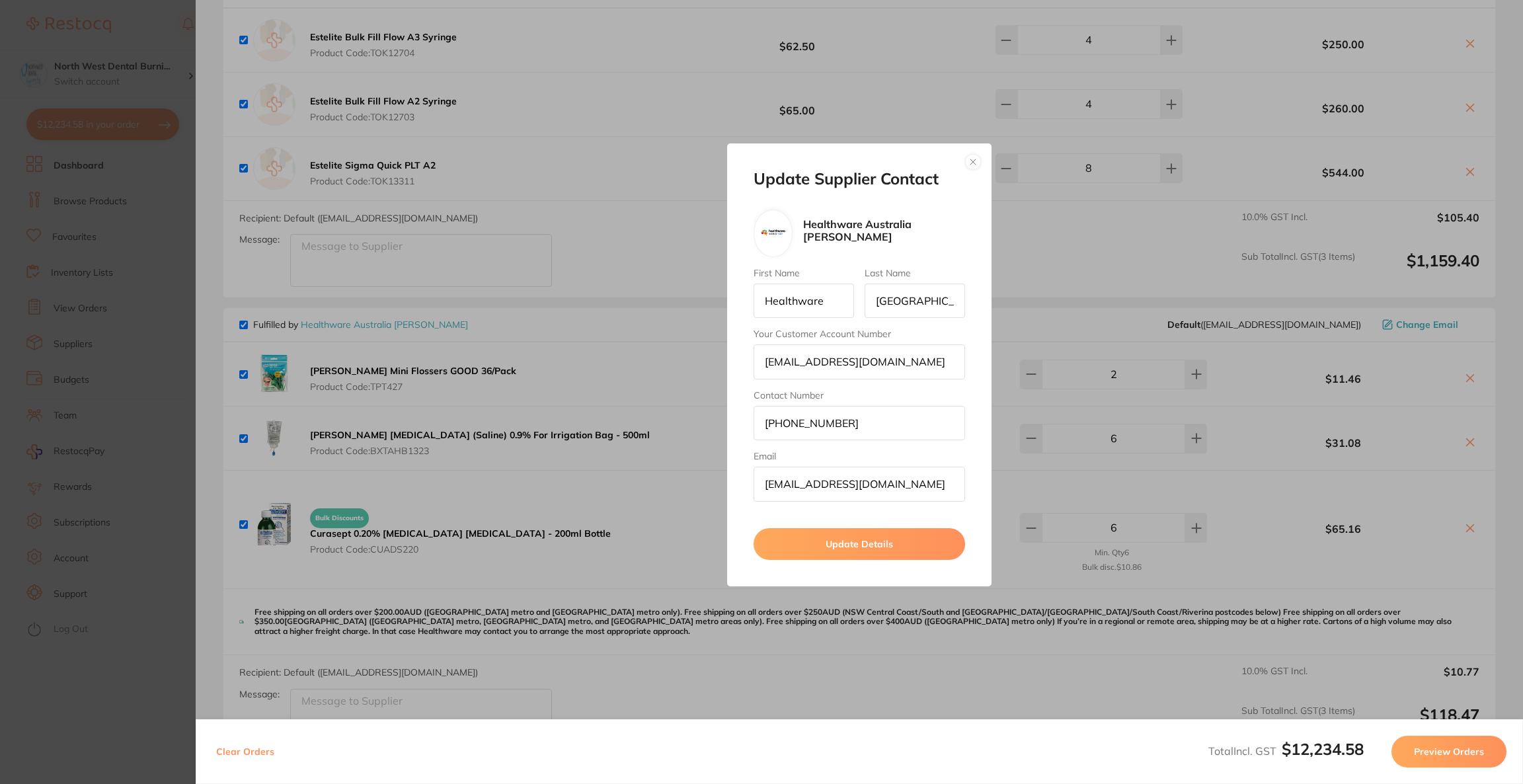
click at [977, 159] on button "button" at bounding box center [972, 161] width 15 height 15
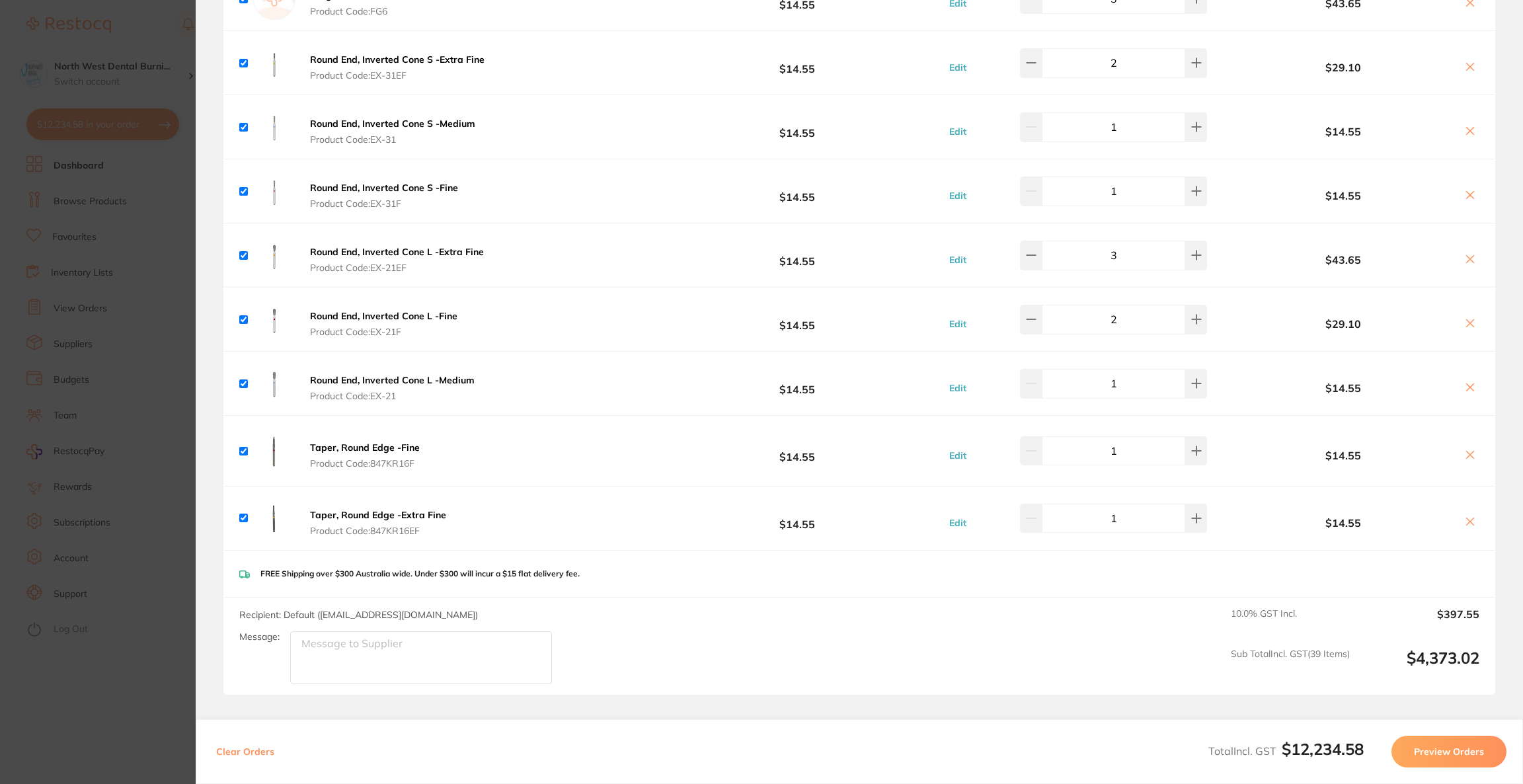
scroll to position [6288, 0]
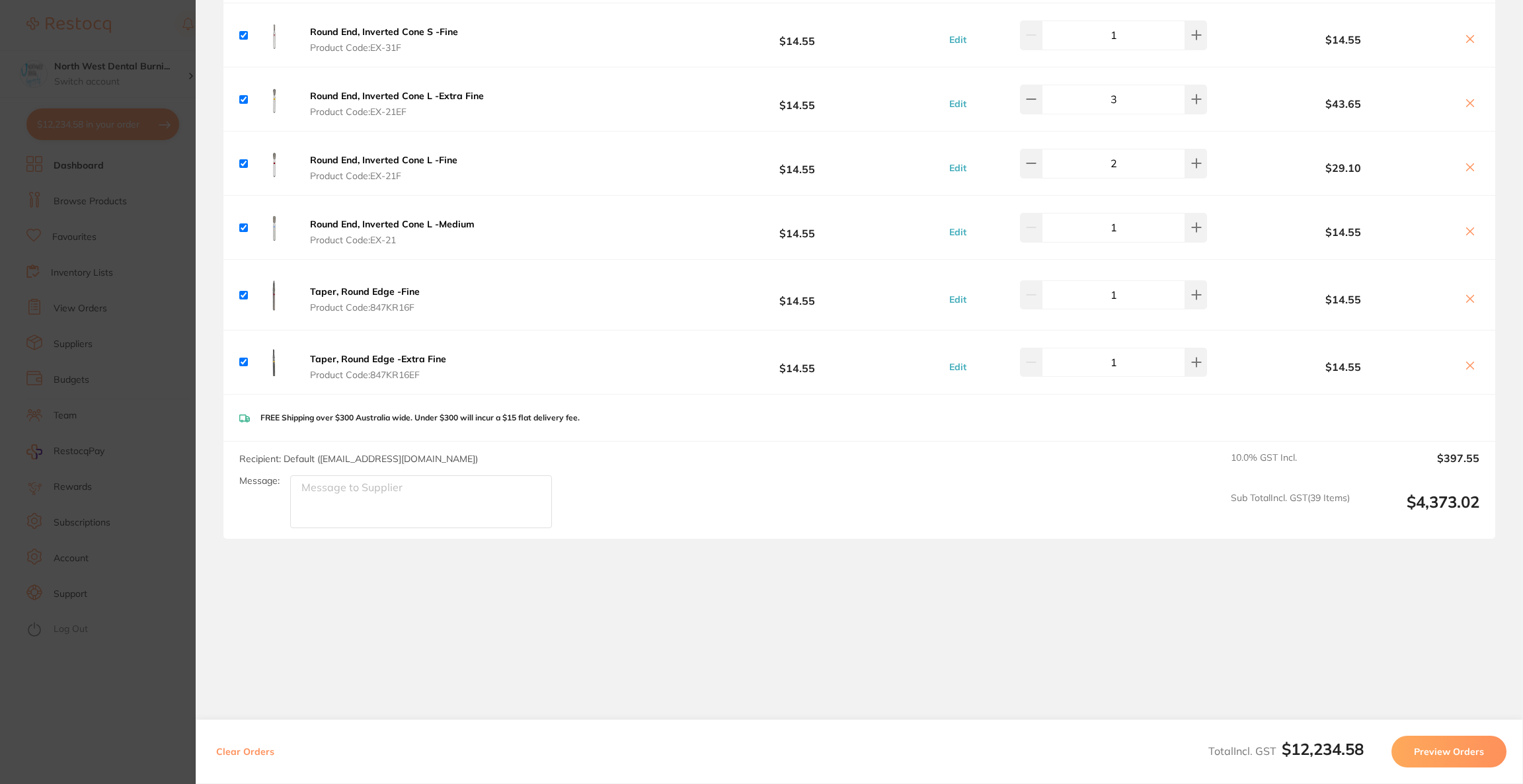
click at [1452, 759] on button "Preview Orders" at bounding box center [1448, 751] width 115 height 32
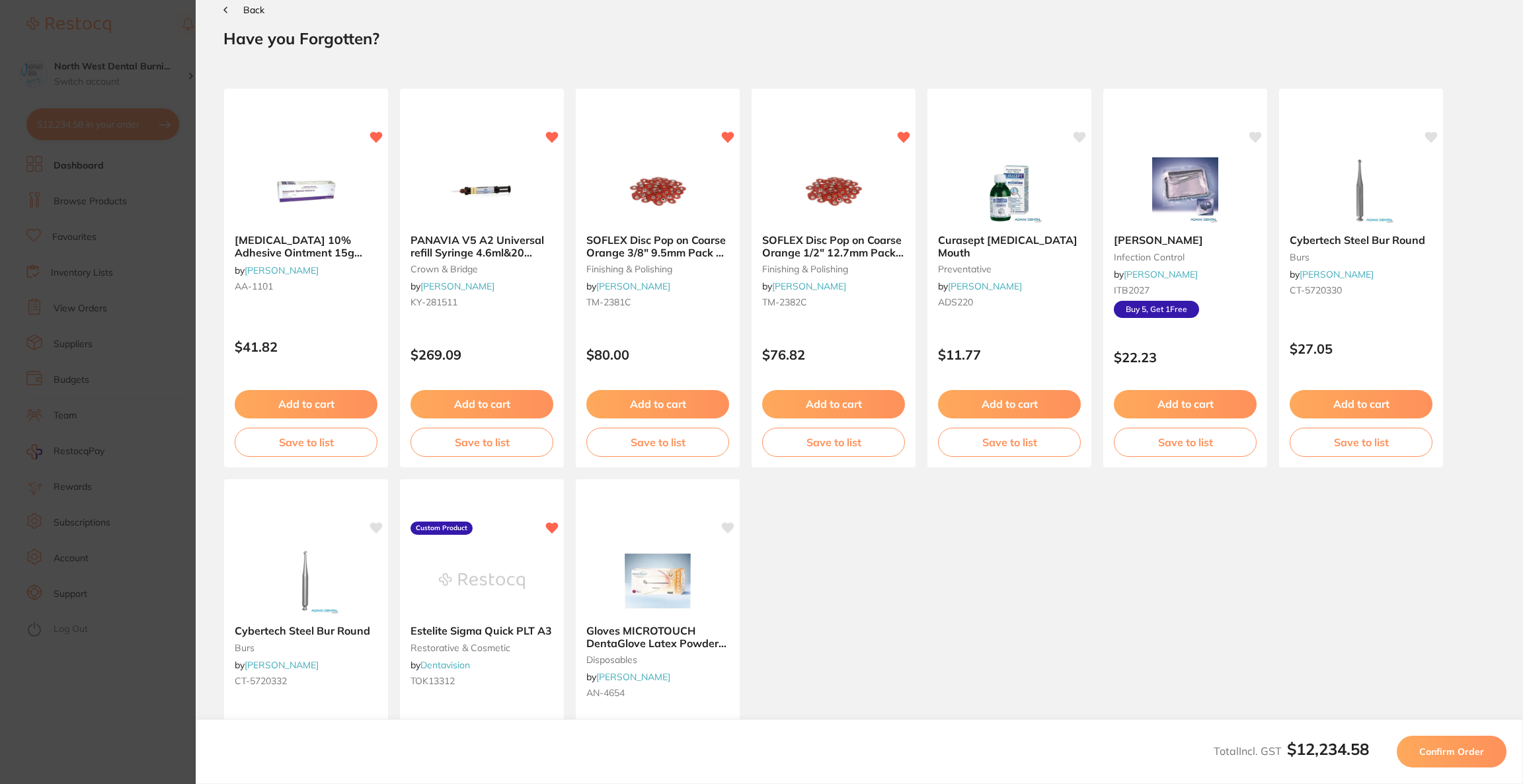
scroll to position [0, 0]
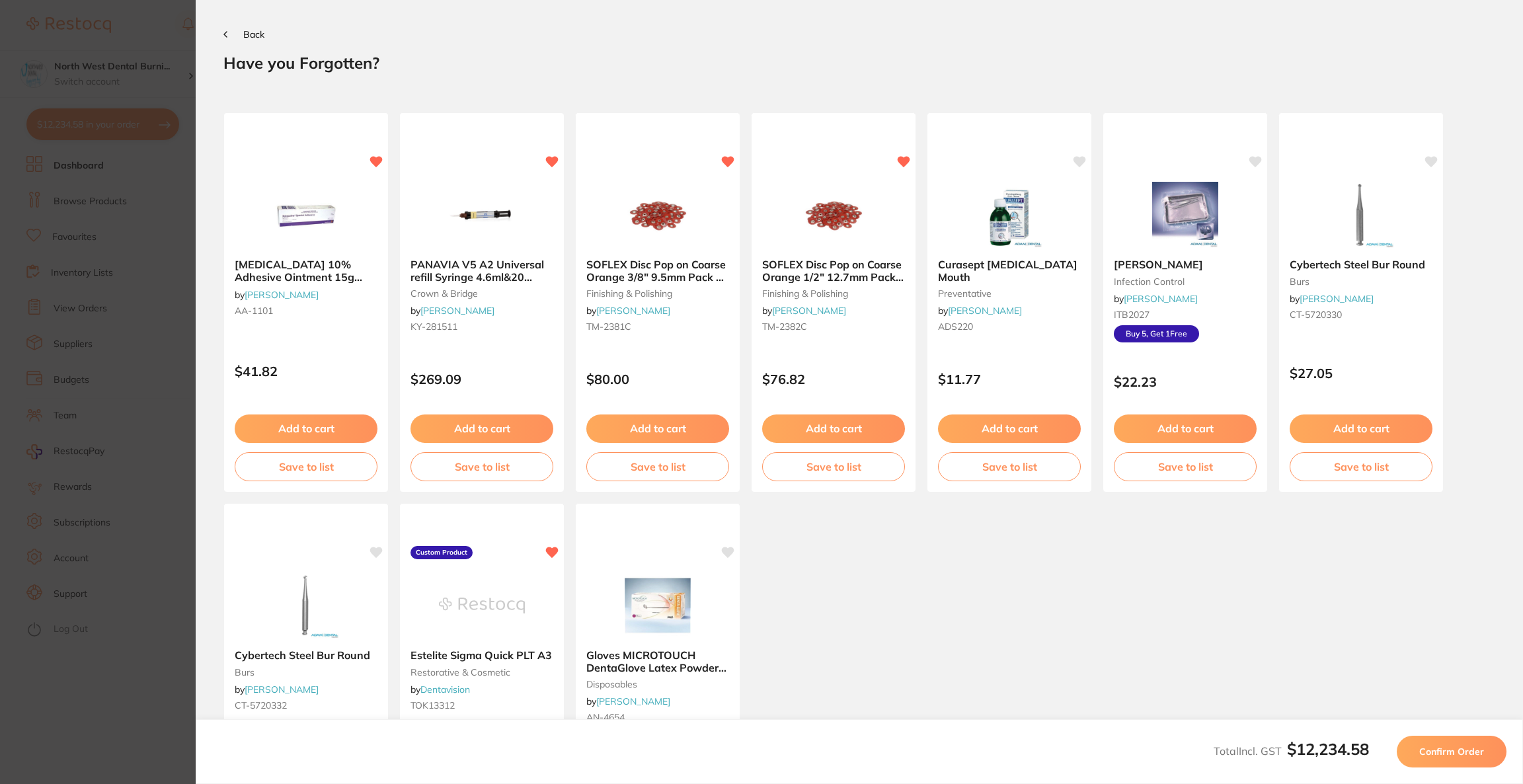
click at [1452, 759] on button "Confirm Order" at bounding box center [1451, 751] width 110 height 32
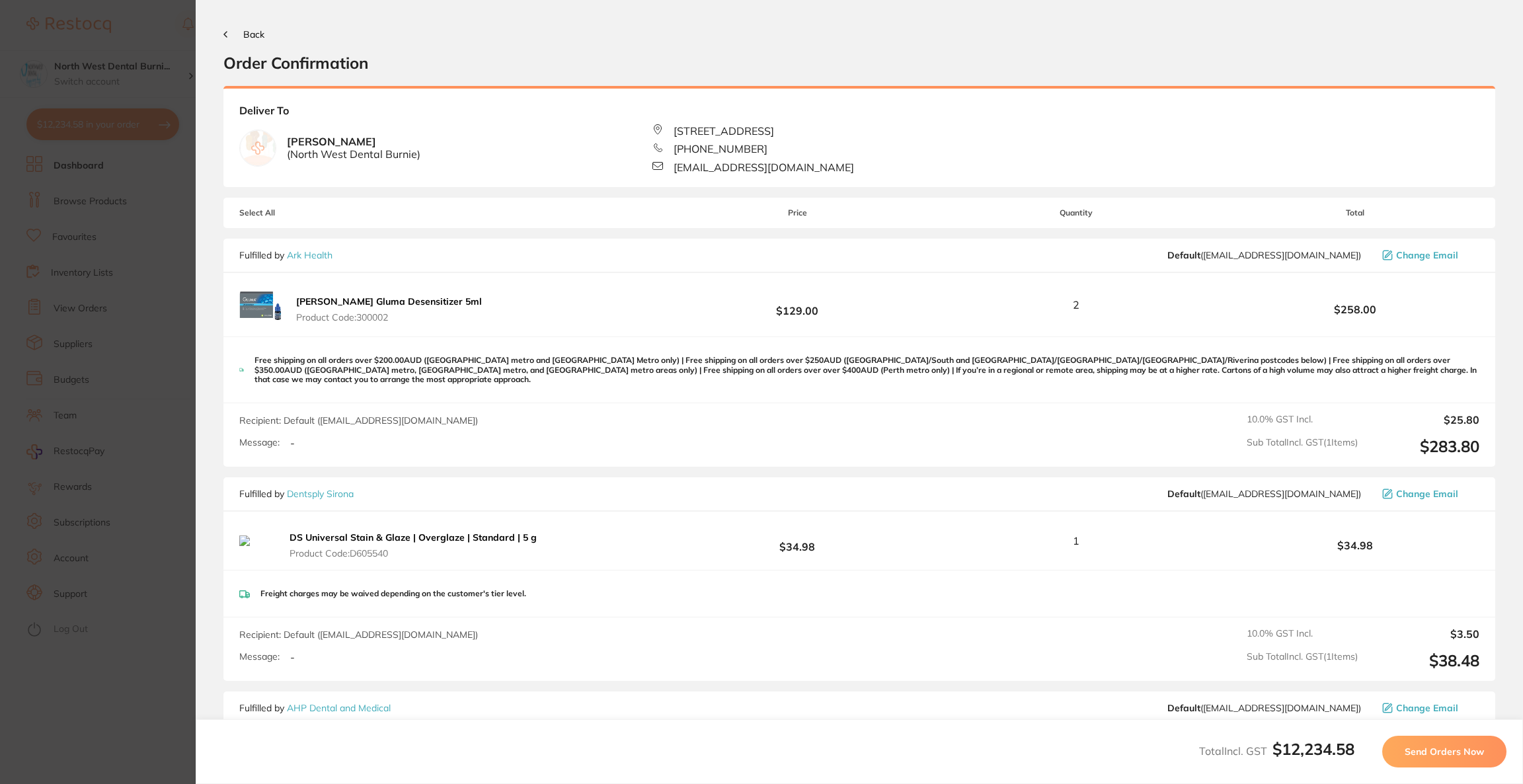
click at [240, 31] on button "Back" at bounding box center [244, 34] width 41 height 11
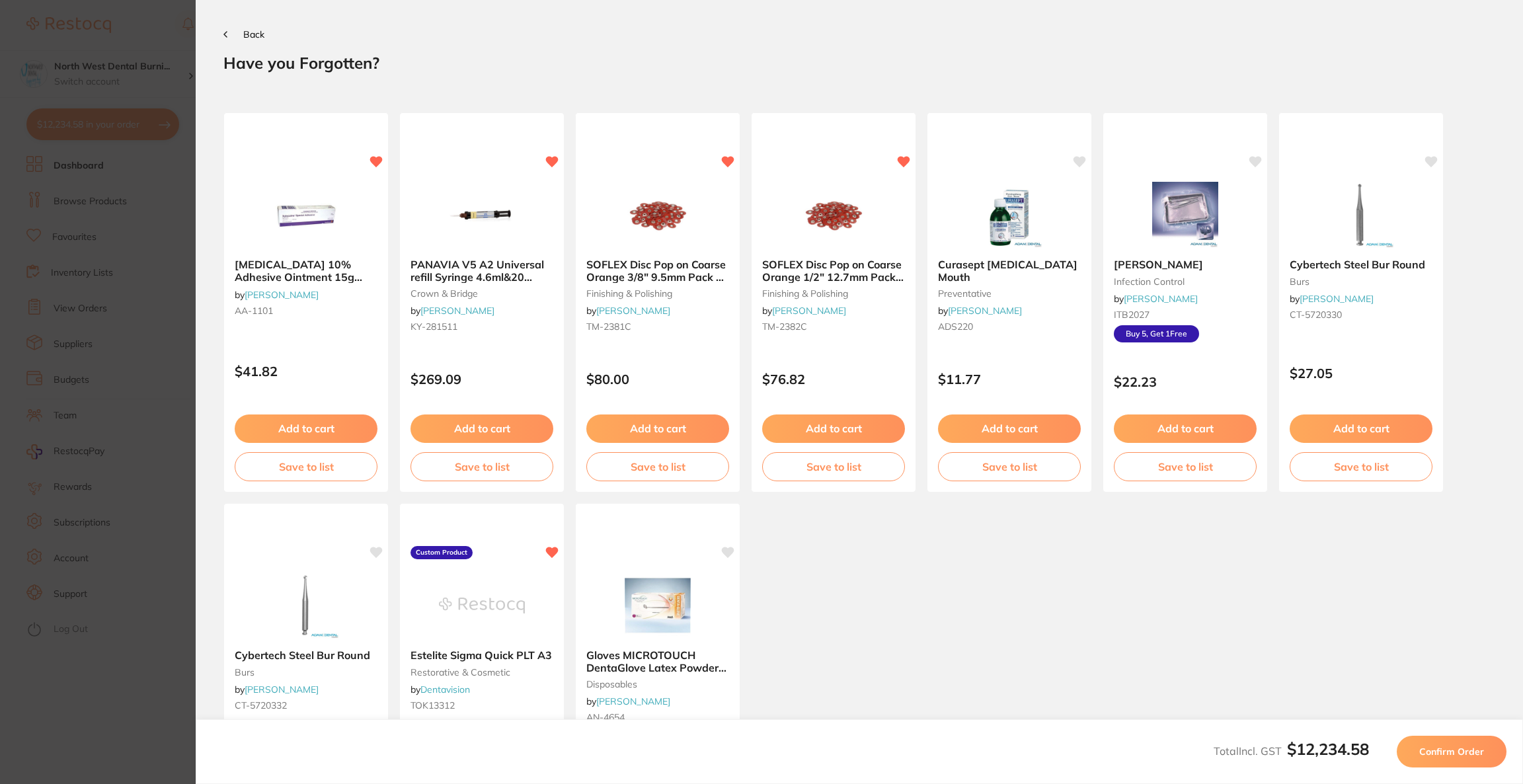
click at [240, 34] on button "Back" at bounding box center [244, 34] width 41 height 11
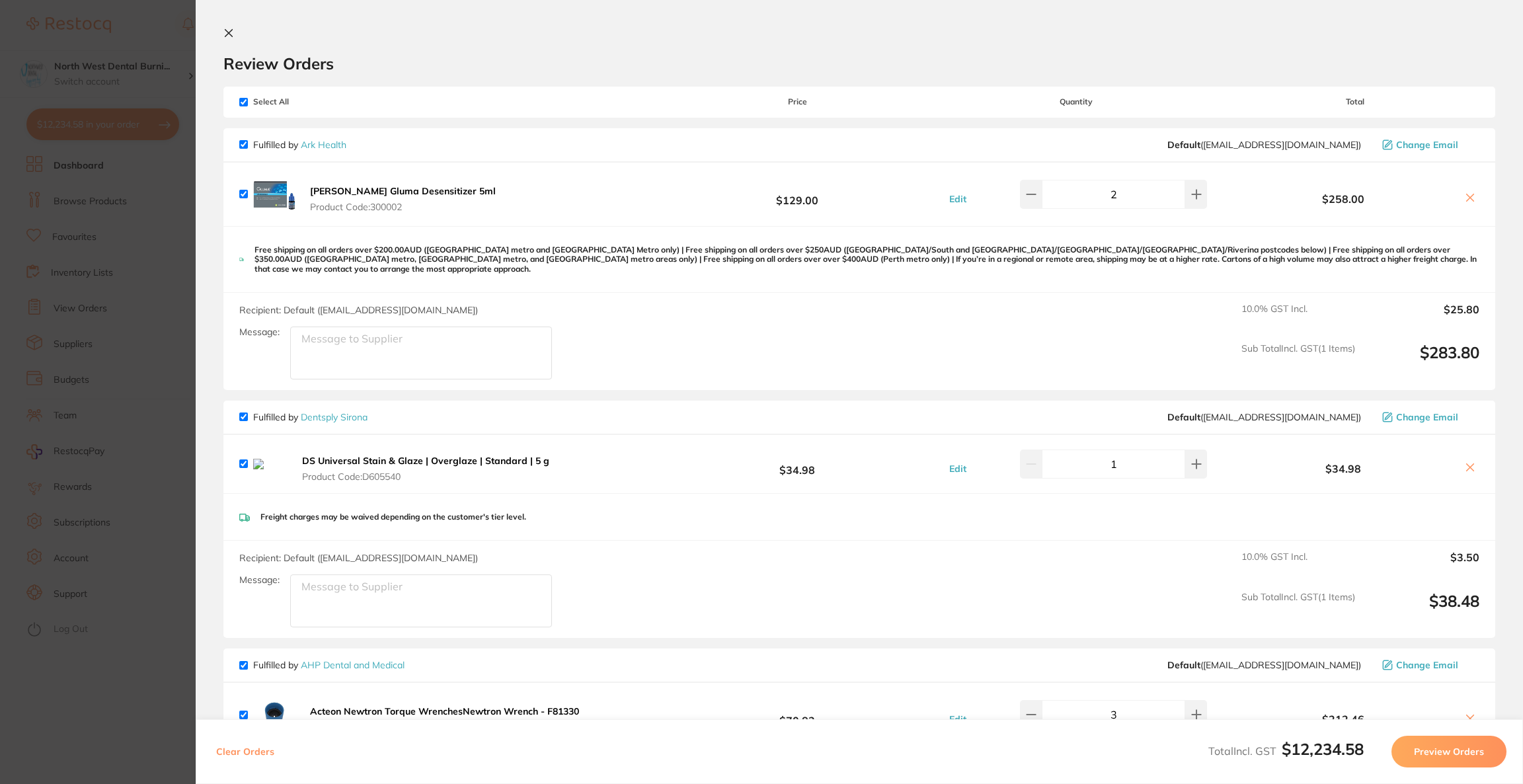
click at [82, 349] on section "Update RRP Set your pre negotiated price for this item. Item Agreed RRP (excl. …" at bounding box center [762, 392] width 1523 height 784
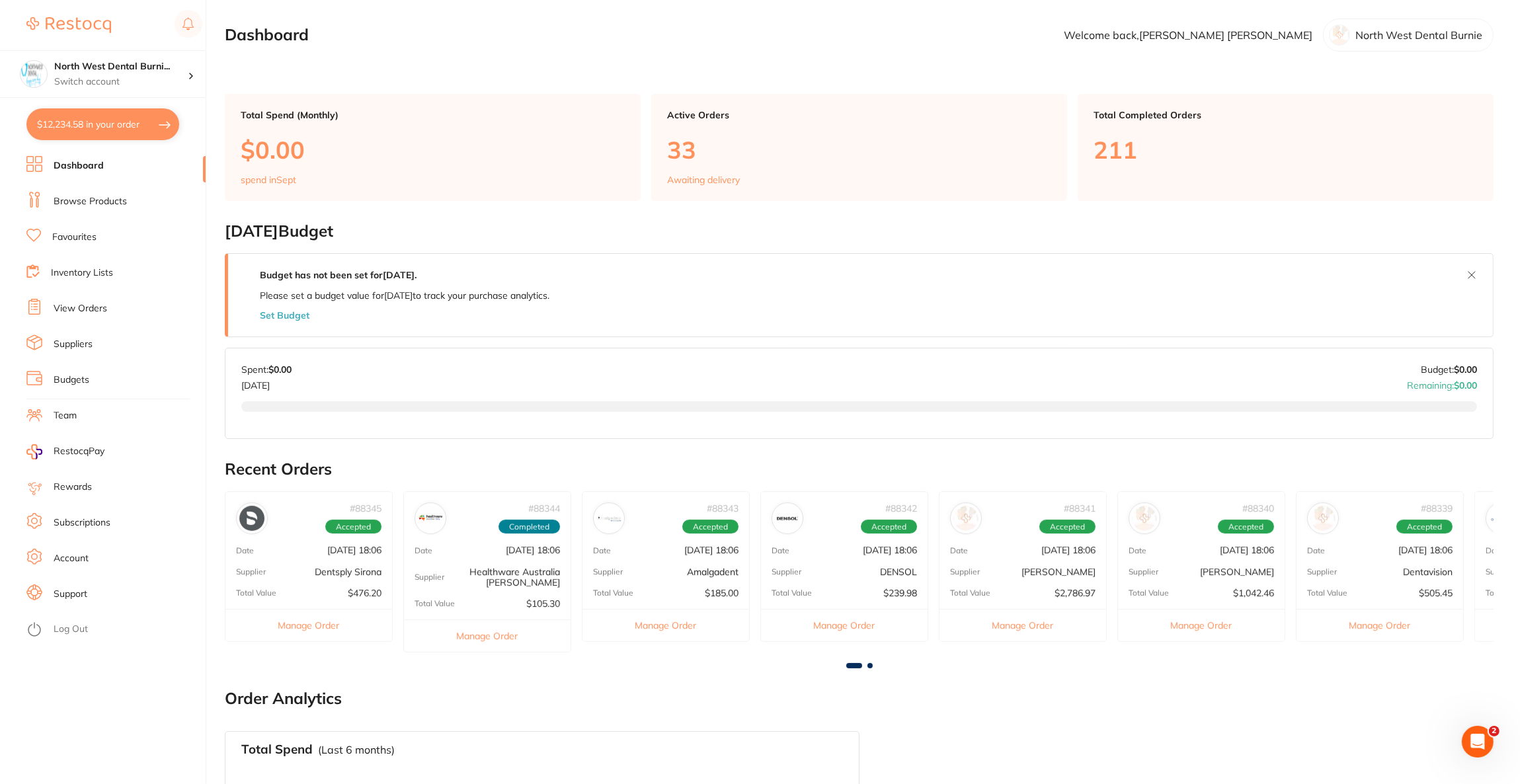
click at [117, 195] on link "Browse Products" at bounding box center [90, 201] width 73 height 13
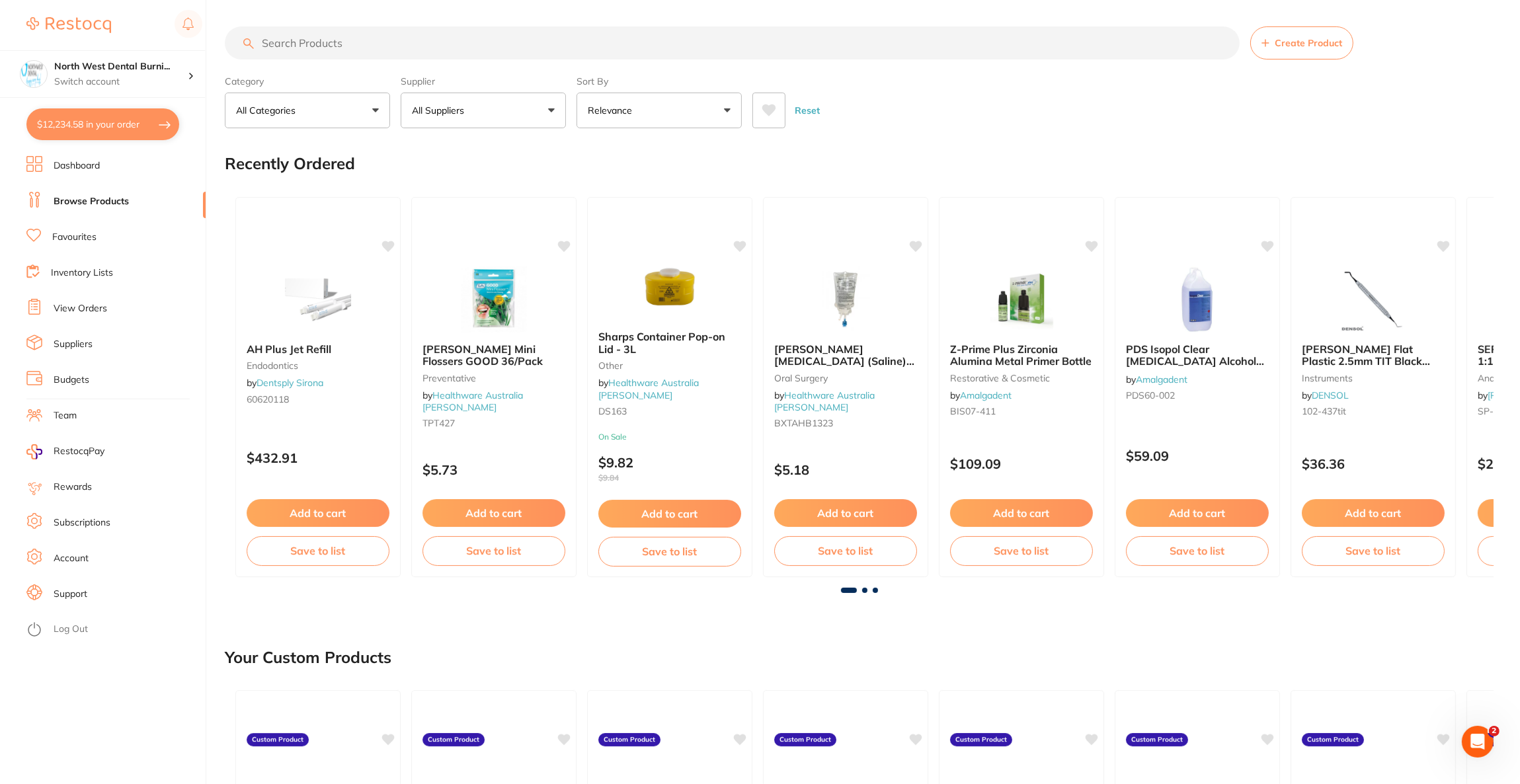
click at [442, 46] on input "search" at bounding box center [732, 42] width 1015 height 33
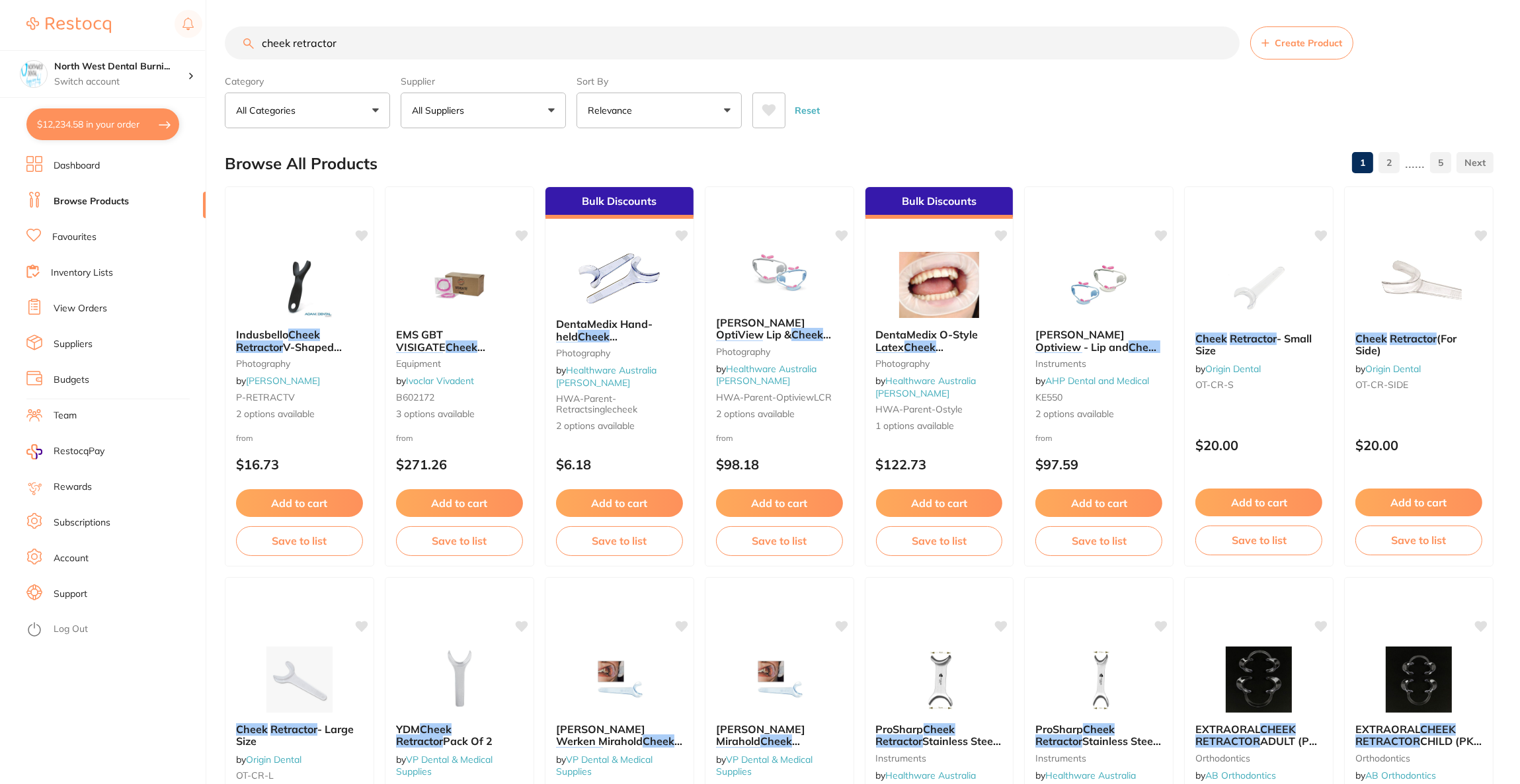
type input "cheek retractor"
click at [550, 123] on button "All Suppliers" at bounding box center [483, 111] width 165 height 36
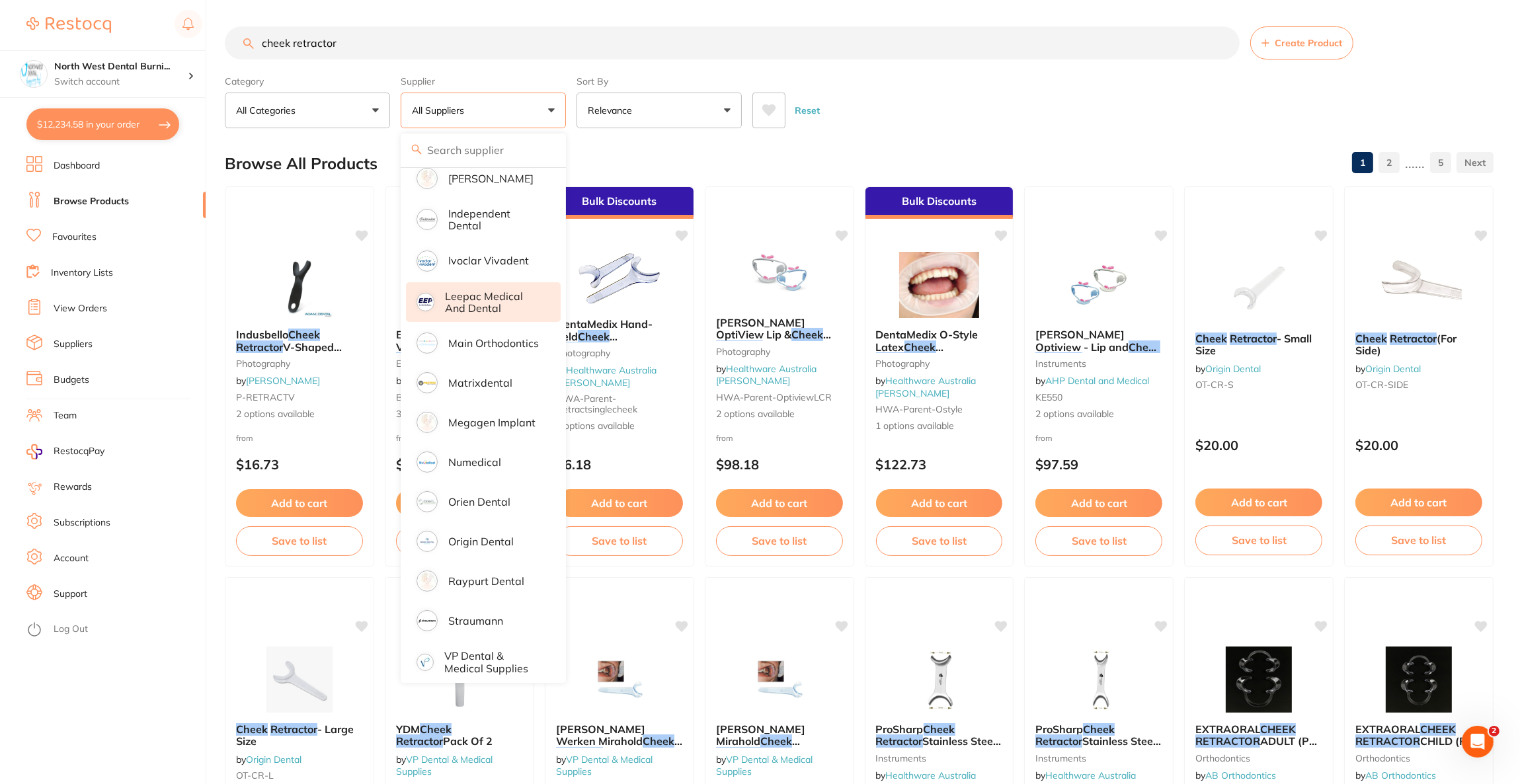
scroll to position [506, 0]
click at [461, 541] on li "Origin Dental" at bounding box center [483, 539] width 155 height 37
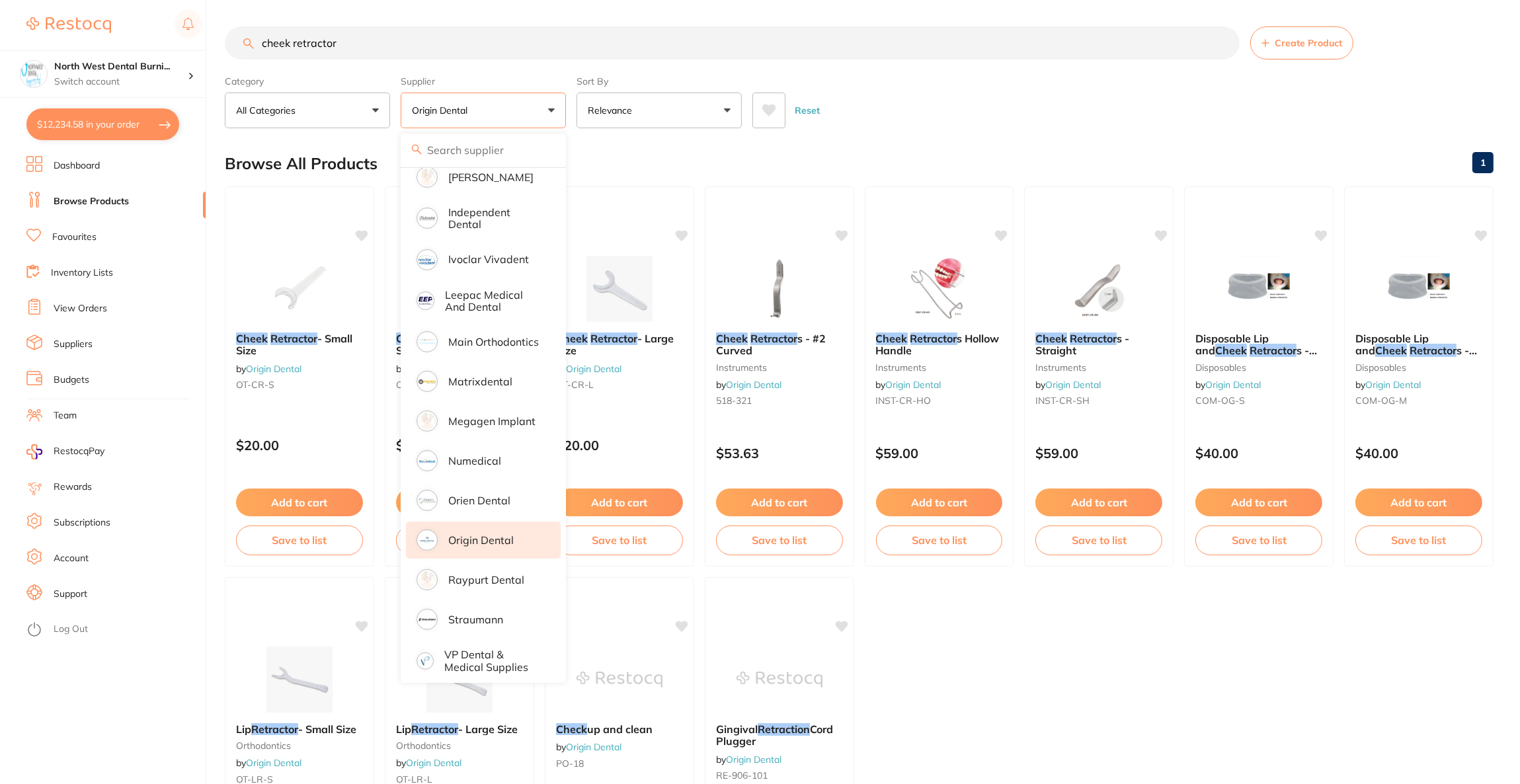
click at [1070, 82] on div "Category All Categories All Categories disposables instruments orthodontics Cle…" at bounding box center [859, 99] width 1268 height 58
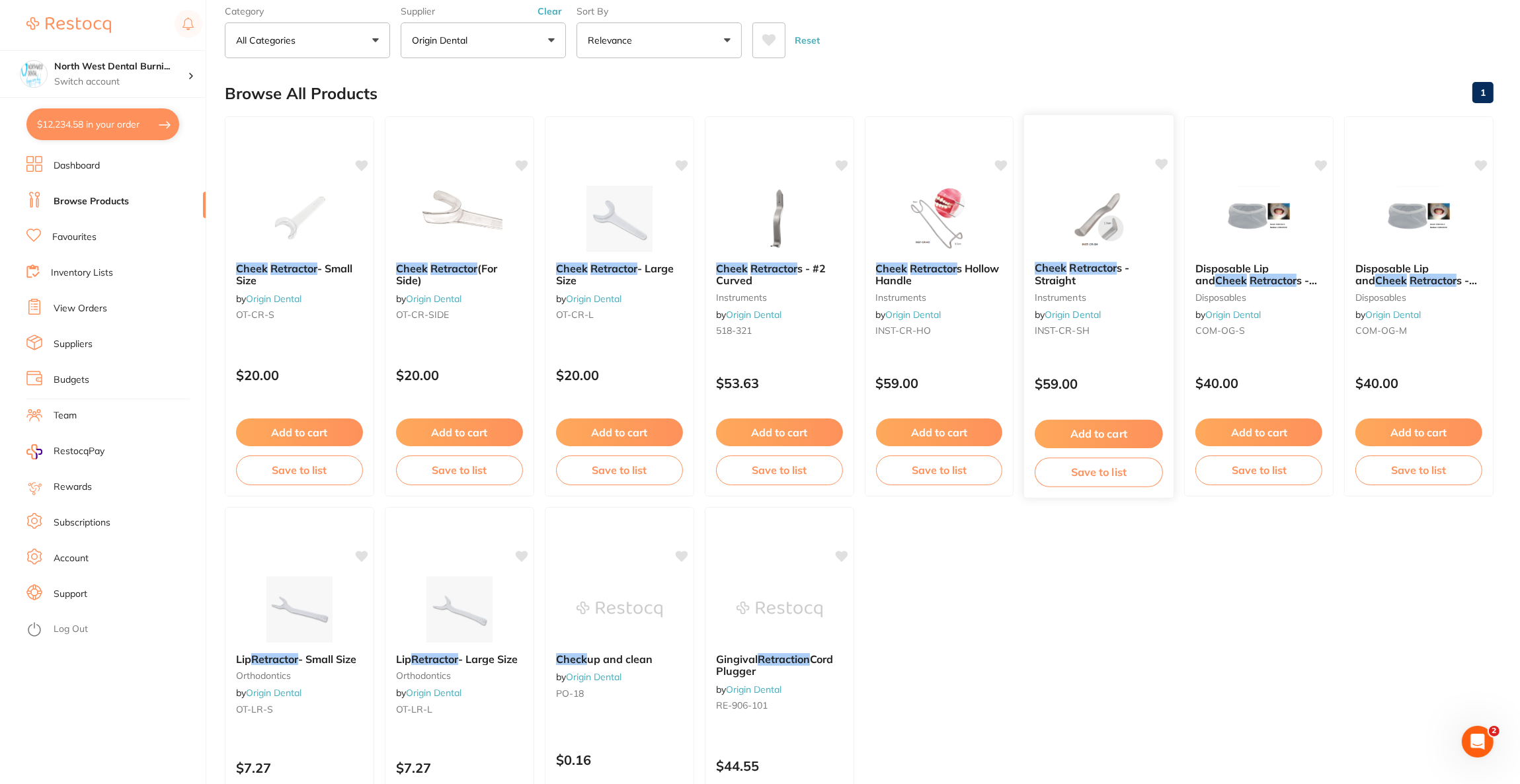
scroll to position [198, 0]
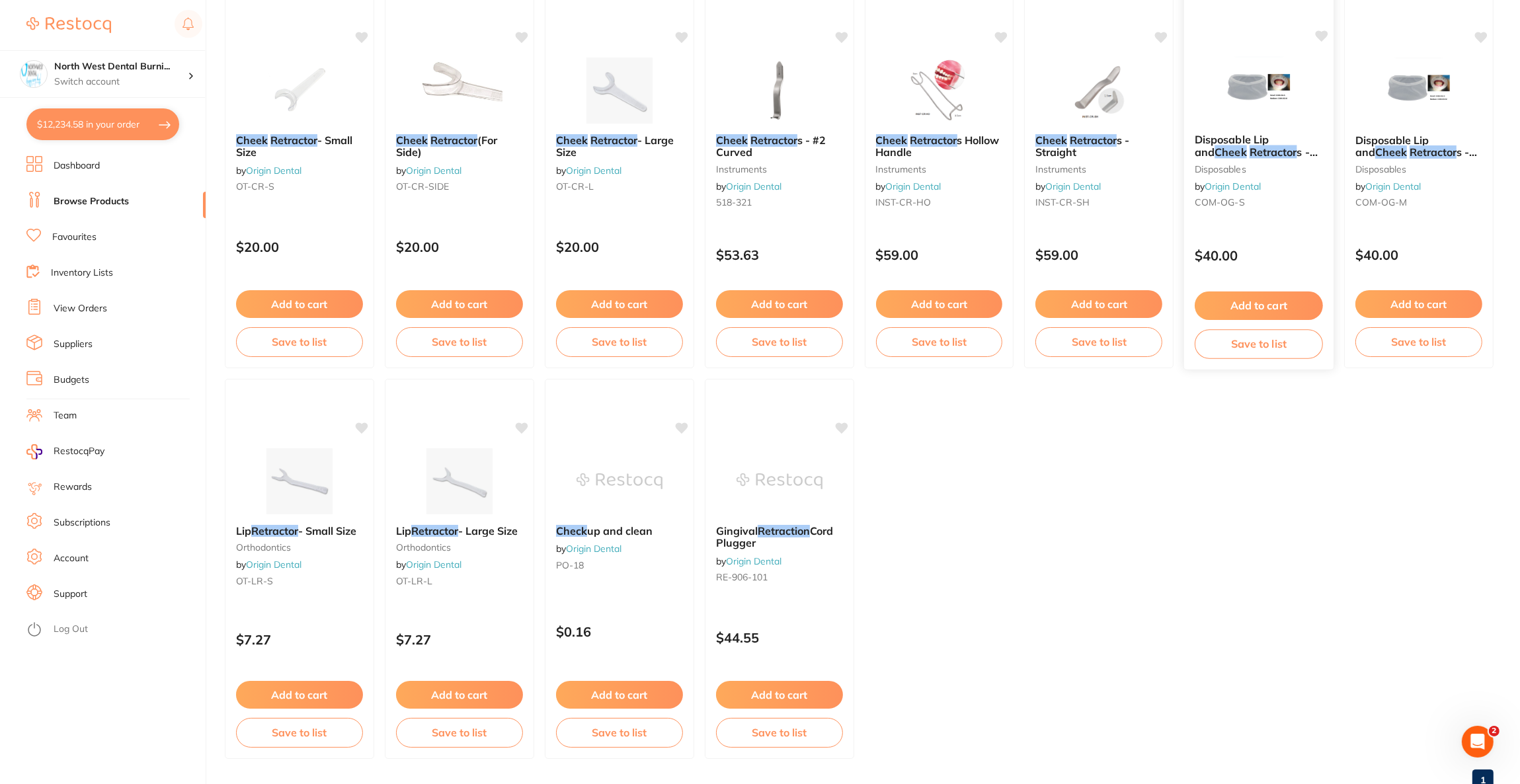
click at [1282, 158] on div "Disposable Lip and Cheek Retractor s - Small (20pcs/box) disposables by Origin …" at bounding box center [1259, 173] width 149 height 101
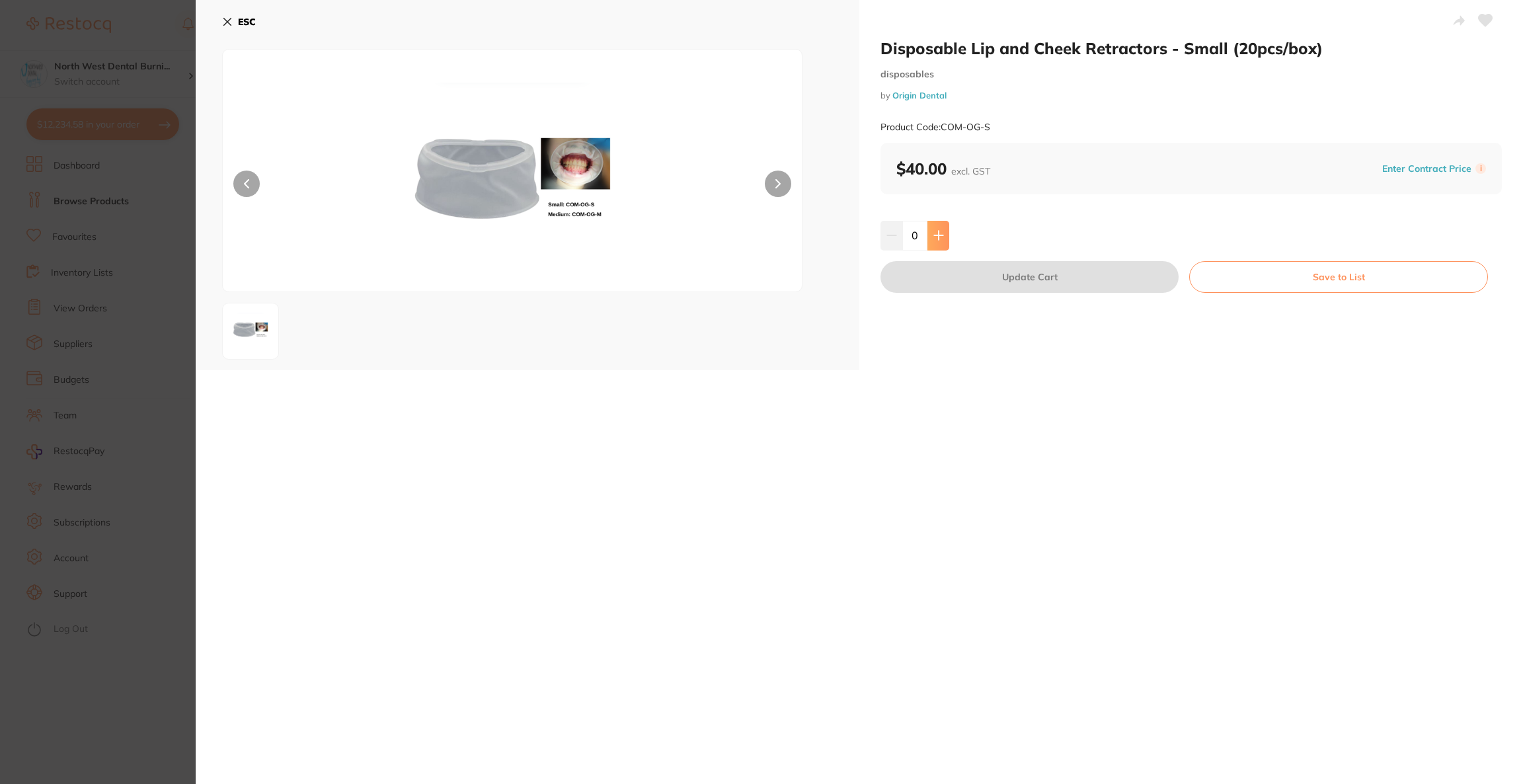
click at [935, 240] on icon at bounding box center [938, 234] width 11 height 11
type input "1"
click at [939, 273] on button "Update Cart" at bounding box center [1029, 277] width 298 height 32
checkbox input "false"
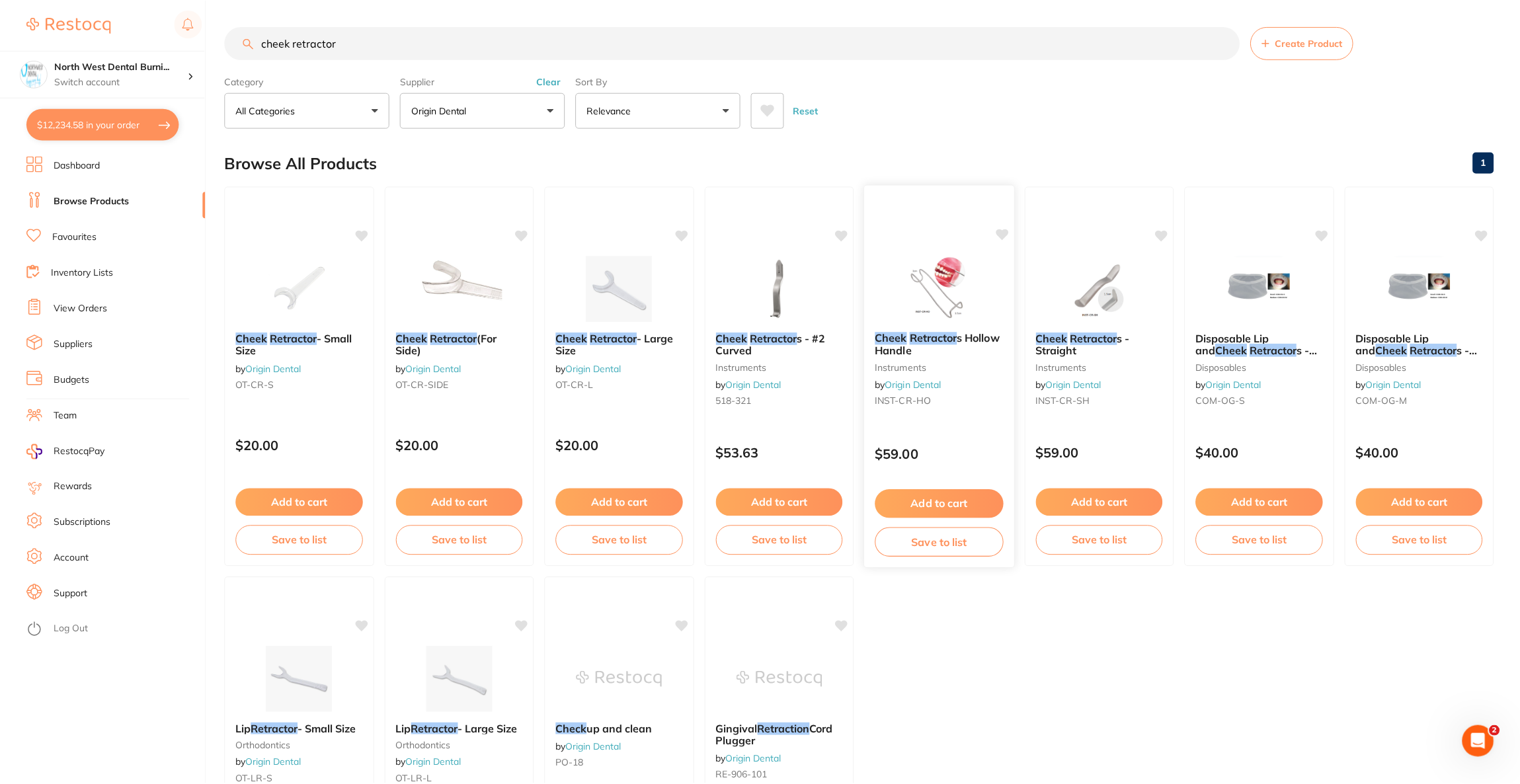
scroll to position [198, 0]
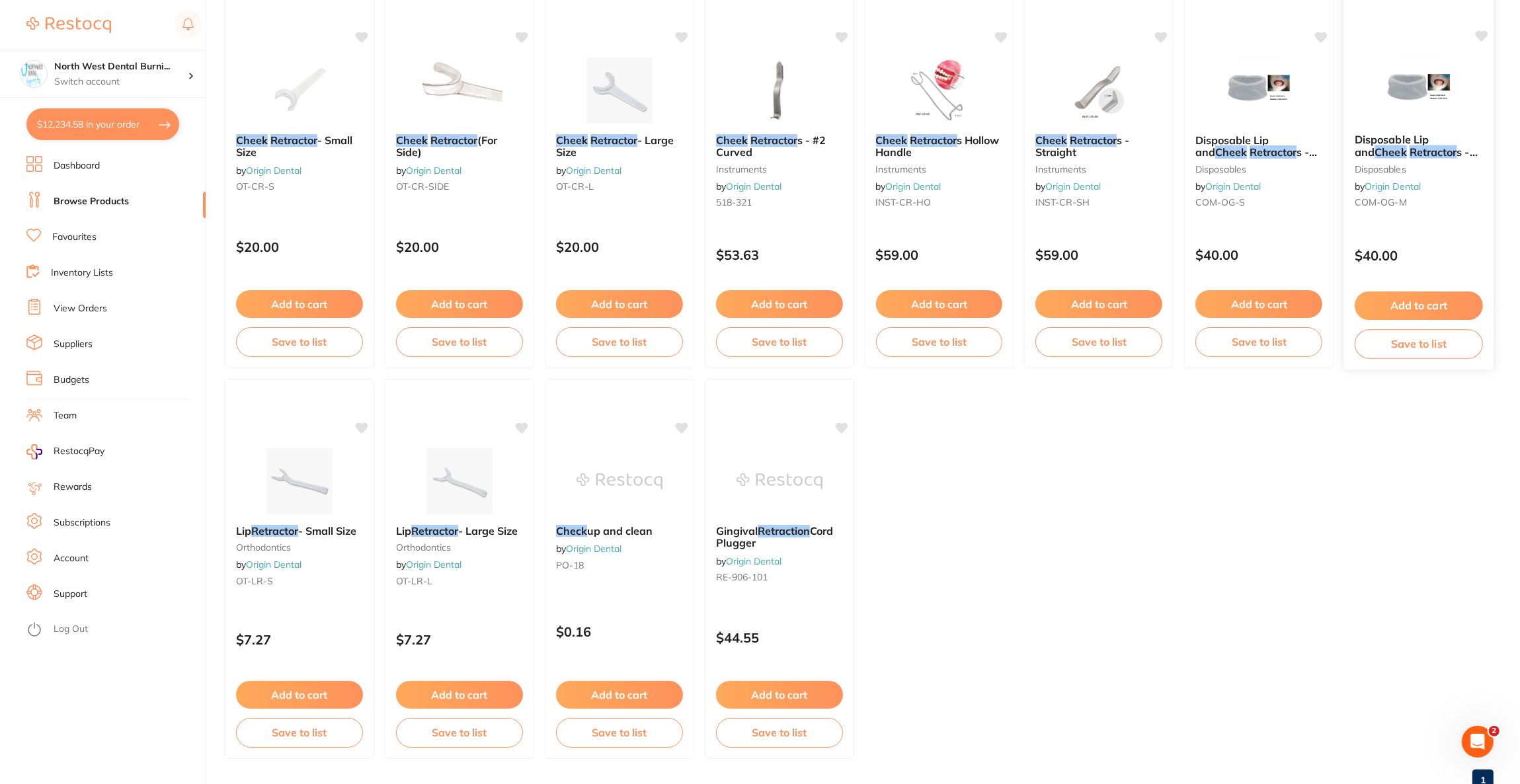
click at [1406, 229] on div "Disposable Lip and Cheek Retractor s - Medium (20pcs/box) disposables by Origin…" at bounding box center [1418, 178] width 151 height 384
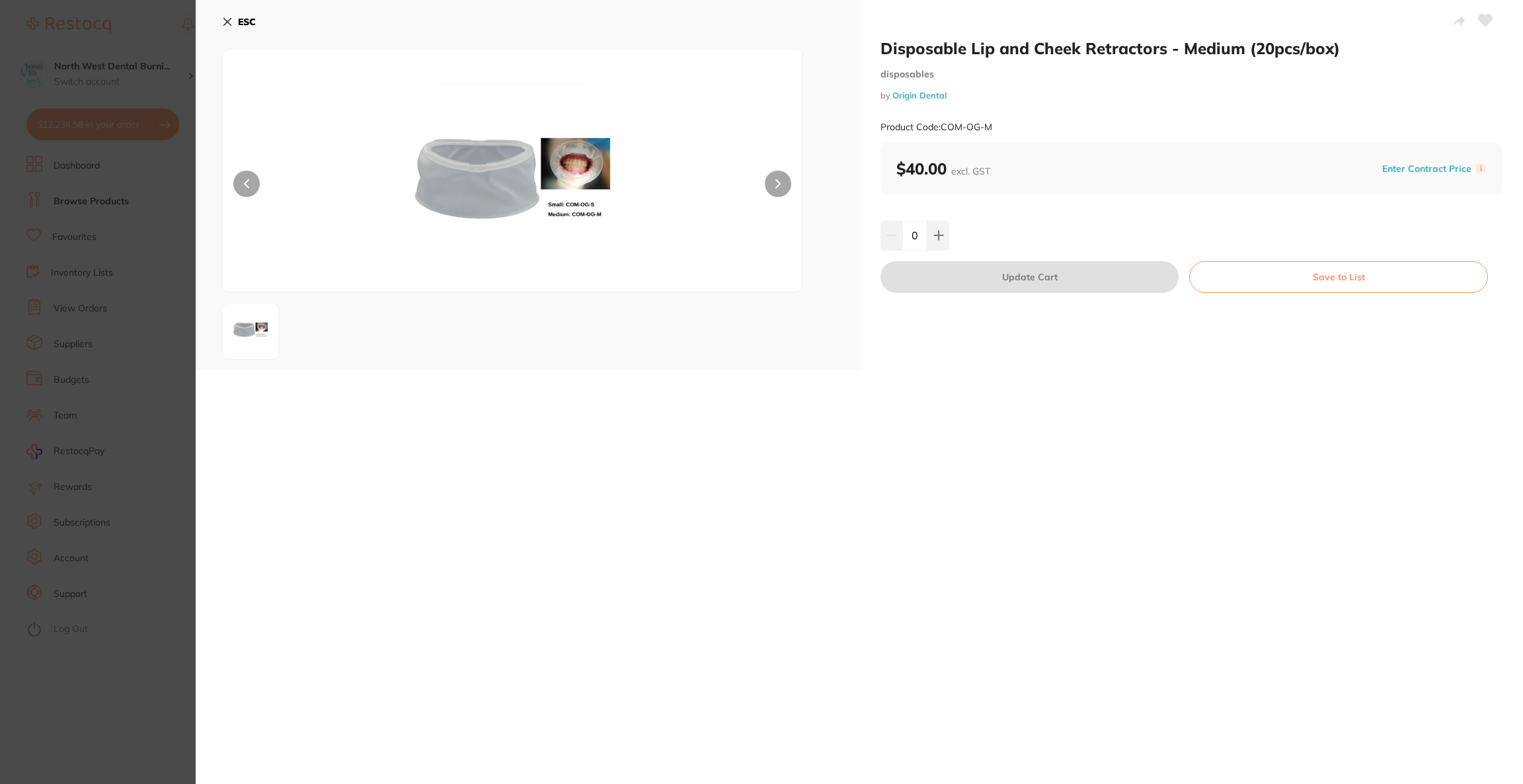
click at [924, 234] on input "0" at bounding box center [915, 235] width 25 height 29
drag, startPoint x: 934, startPoint y: 238, endPoint x: 941, endPoint y: 240, distance: 7.3
click at [935, 238] on icon at bounding box center [938, 234] width 11 height 11
type input "1"
click at [954, 278] on button "Update Cart" at bounding box center [1029, 277] width 298 height 32
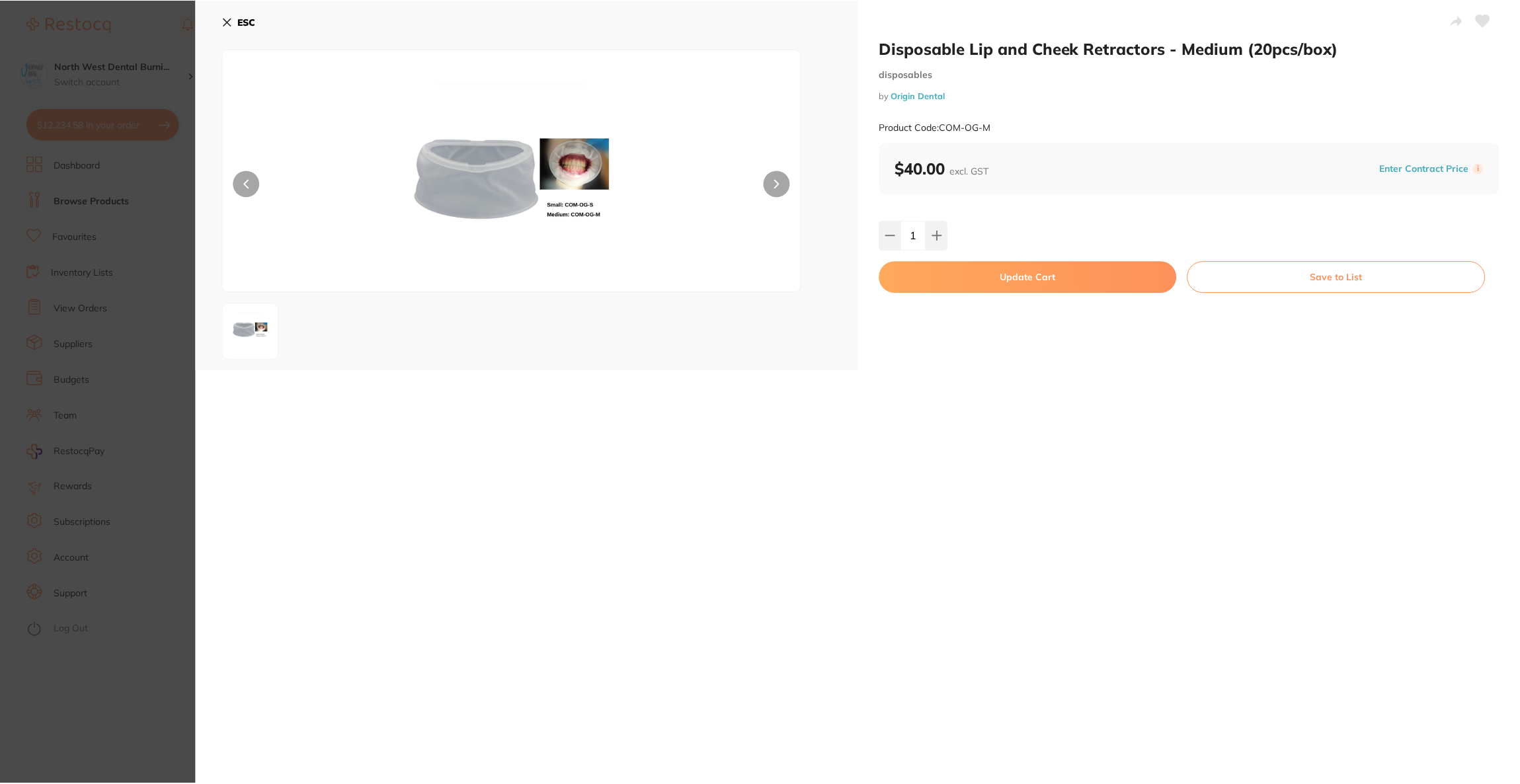
scroll to position [198, 0]
click at [973, 275] on button "Update Cart" at bounding box center [1027, 277] width 297 height 32
click at [1045, 289] on button "Update Cart" at bounding box center [1027, 277] width 297 height 32
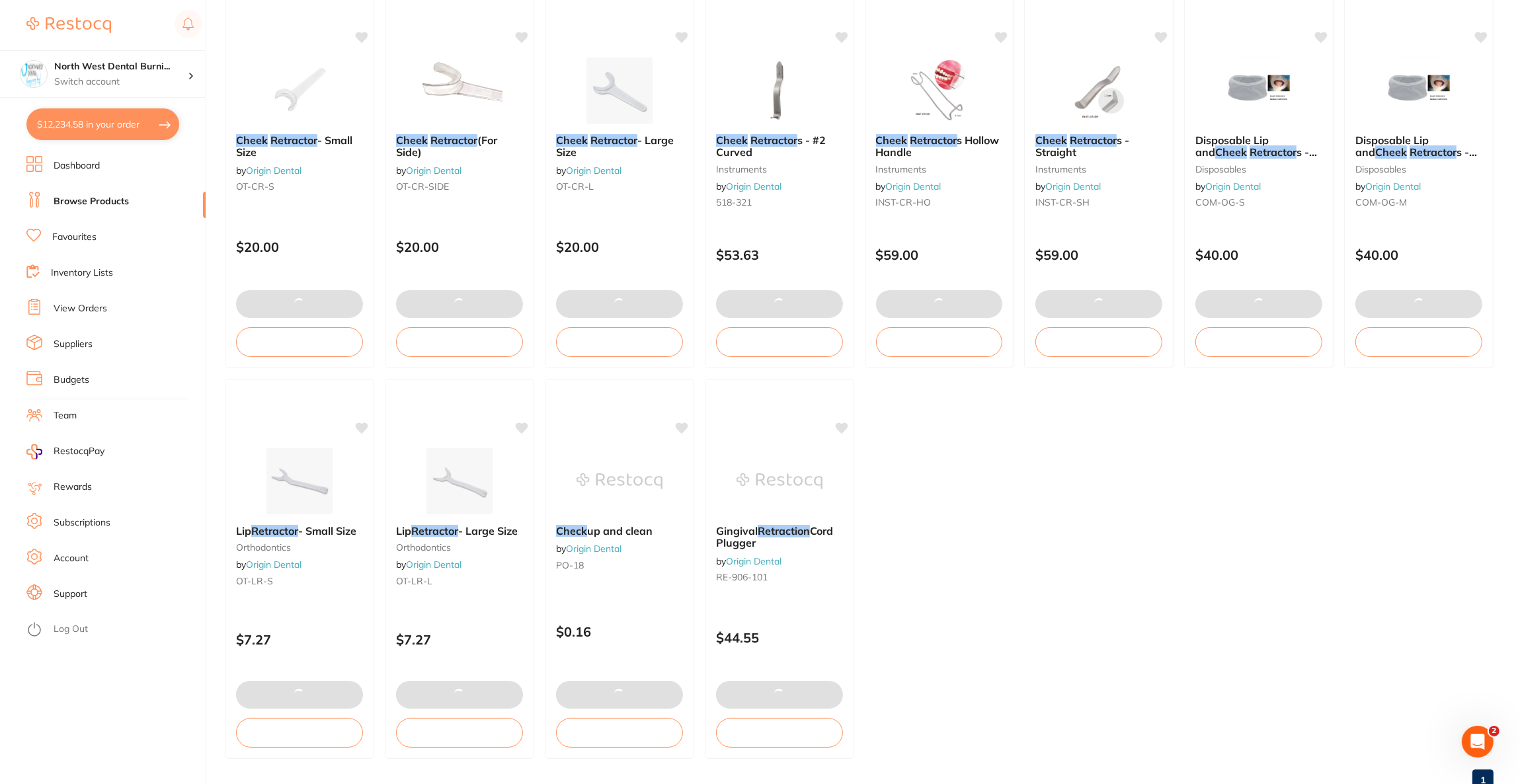
click at [135, 125] on button "$12,234.58 in your order" at bounding box center [102, 124] width 152 height 32
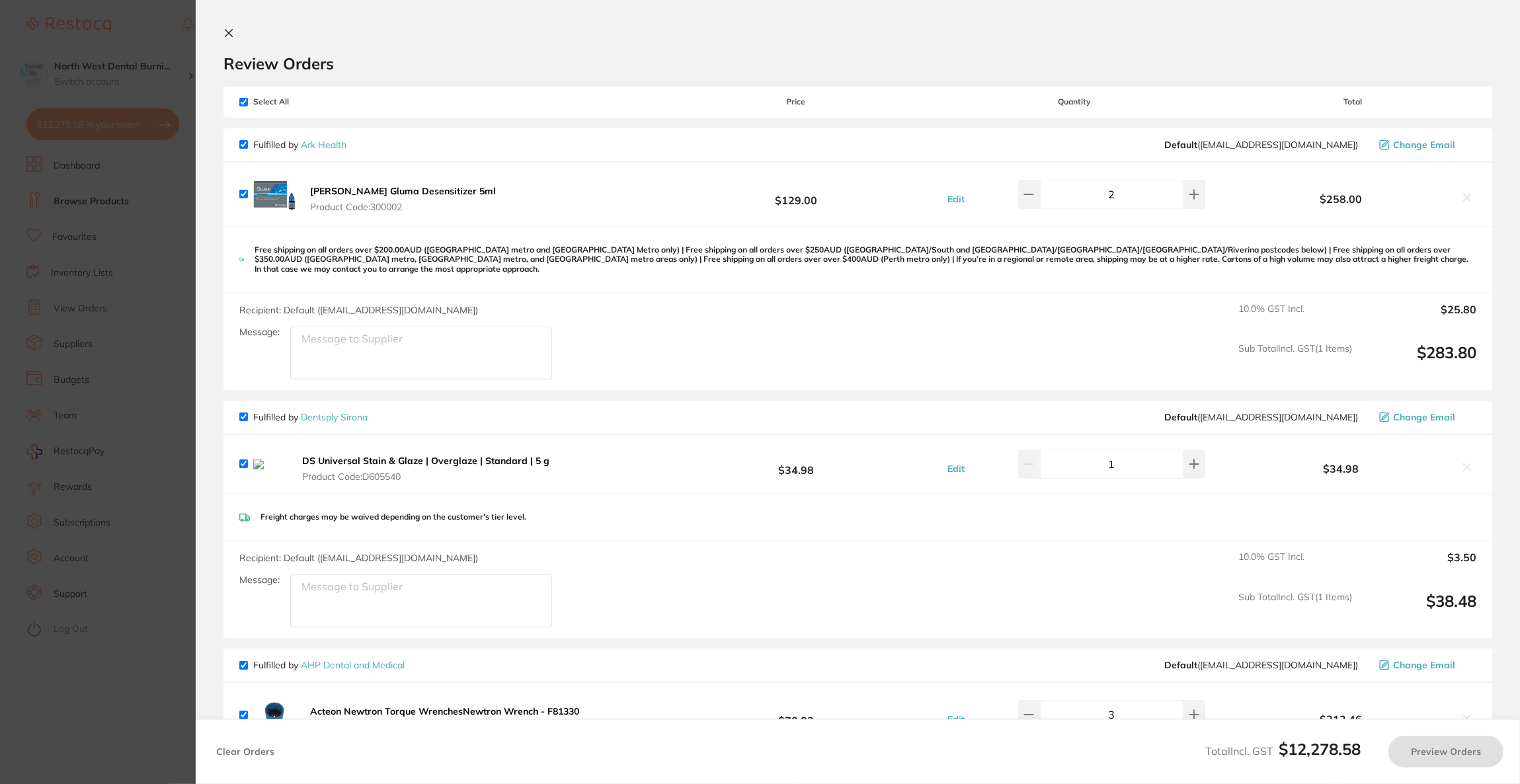
checkbox input "true"
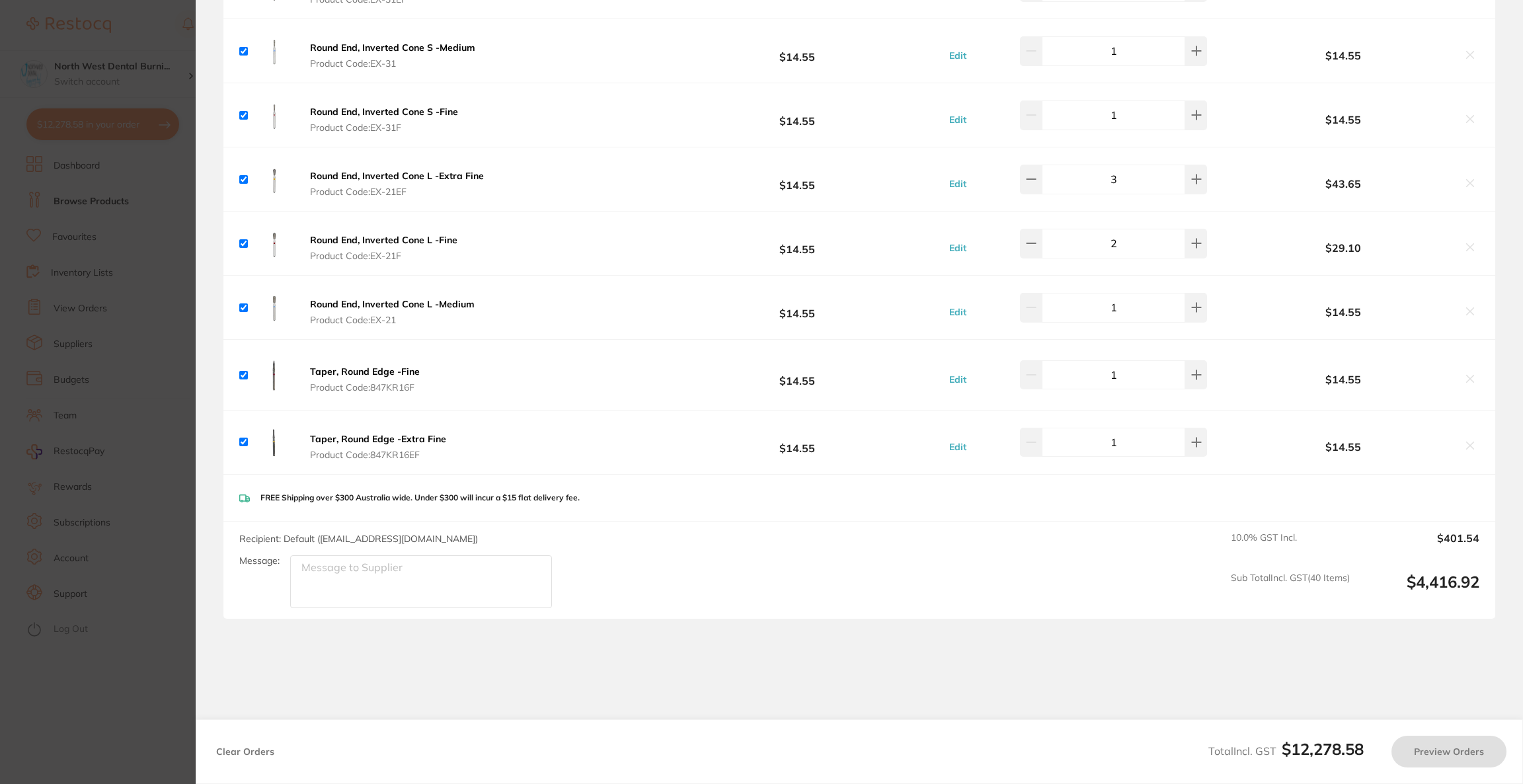
checkbox input "true"
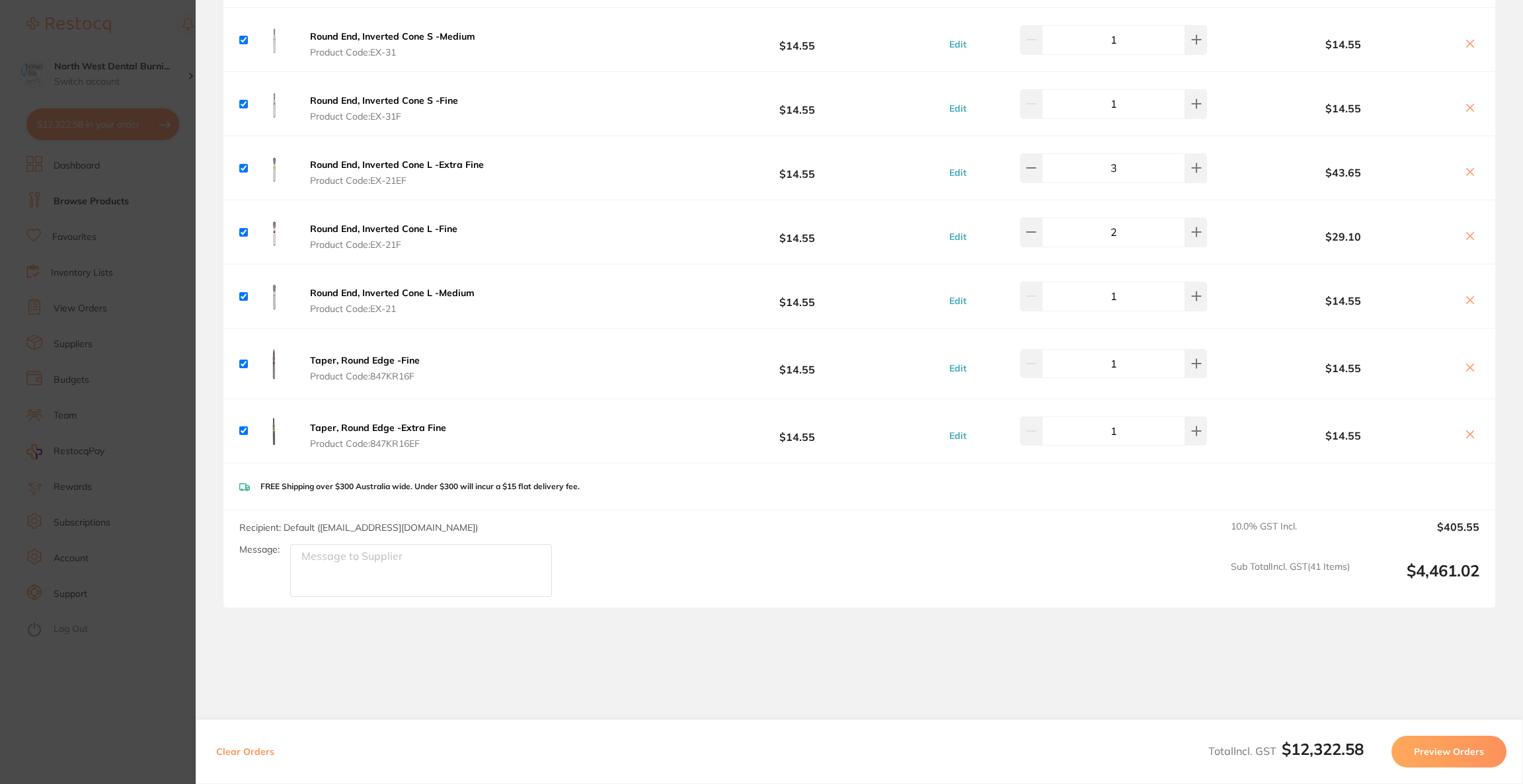
scroll to position [6353, 0]
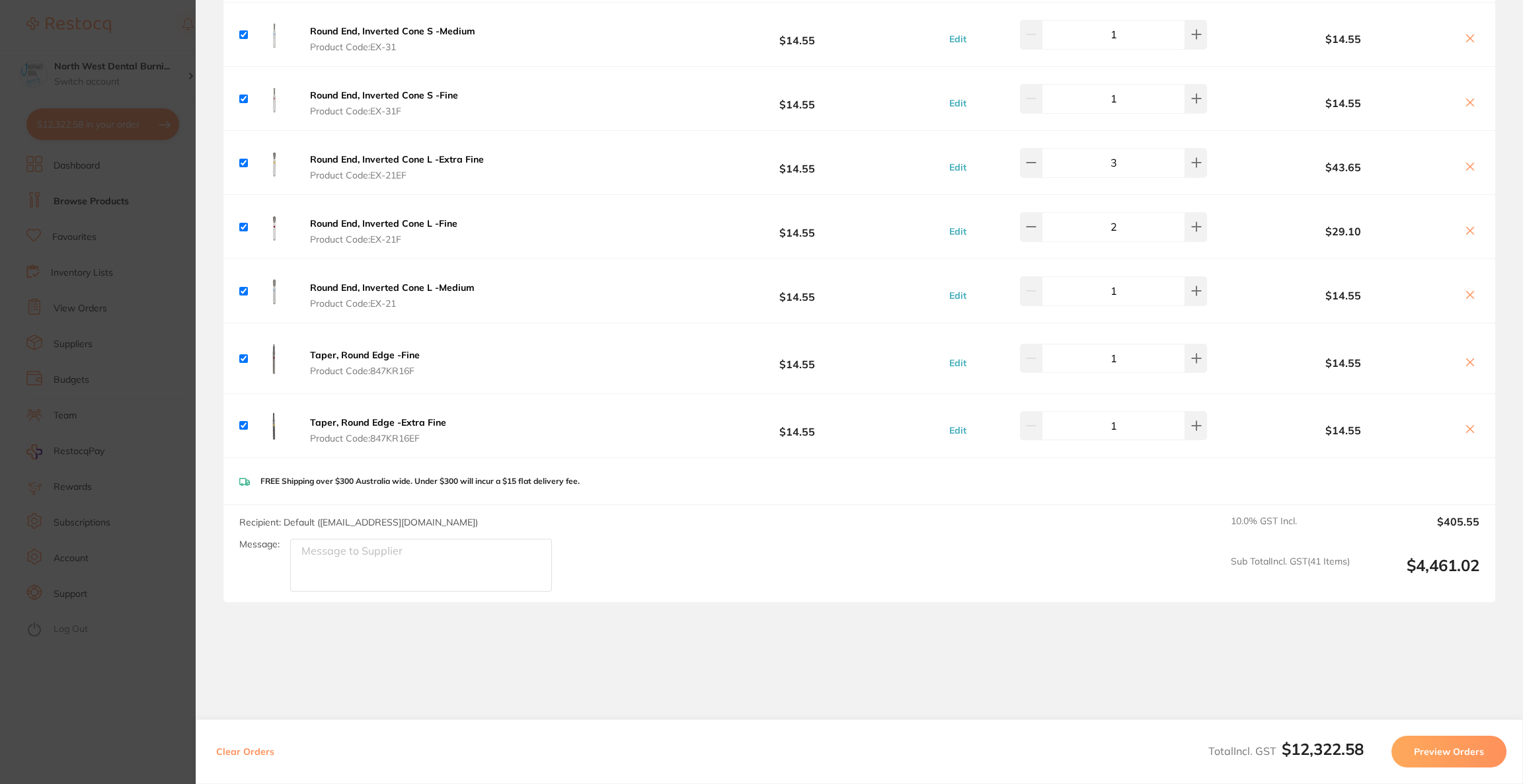
click at [427, 538] on textarea "Message:" at bounding box center [420, 564] width 261 height 53
type textarea "s"
type textarea "surgical gloves discounted [PERSON_NAME] retractor discounted to 0"
click at [1419, 760] on button "Preview Orders" at bounding box center [1448, 751] width 115 height 32
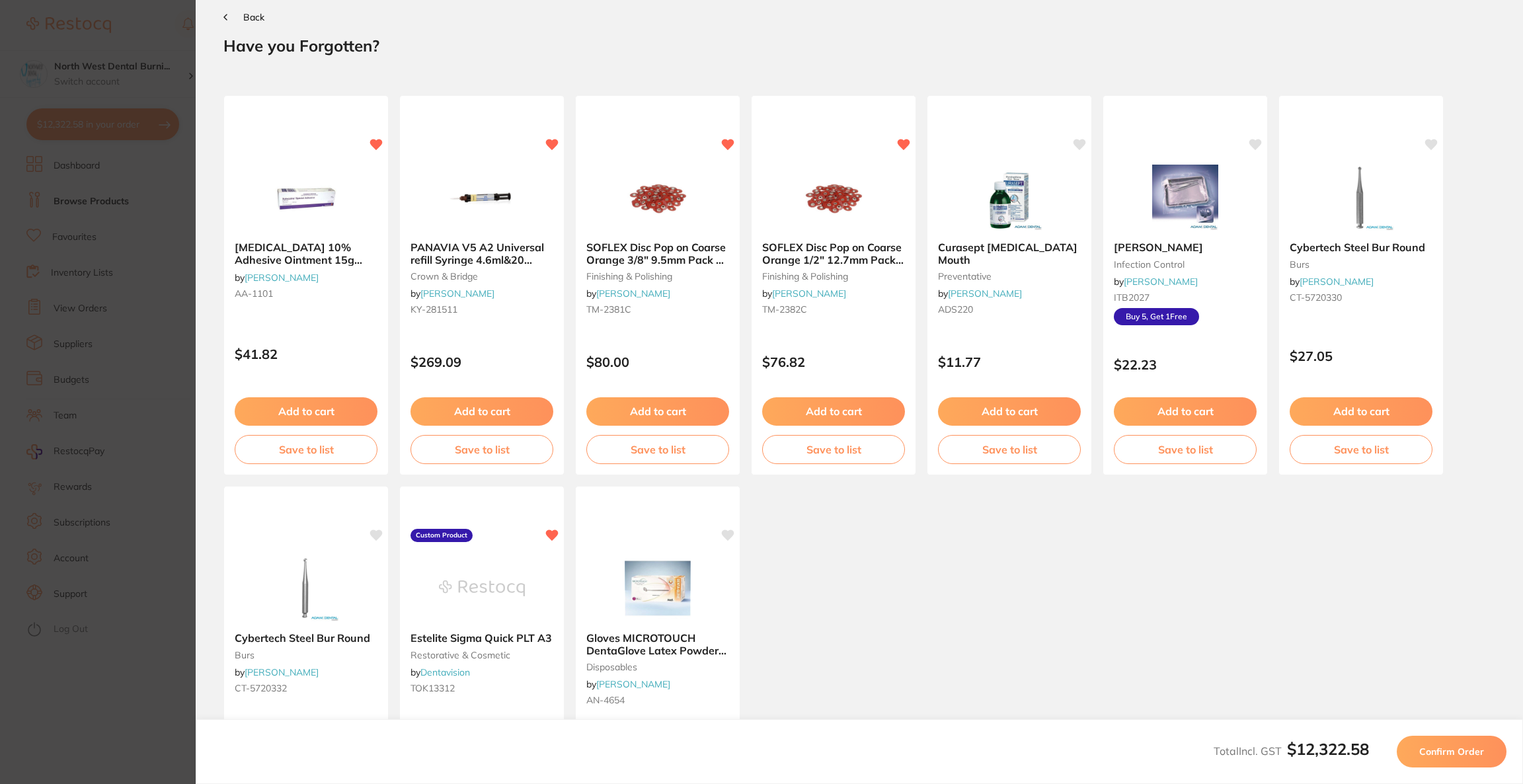
scroll to position [0, 0]
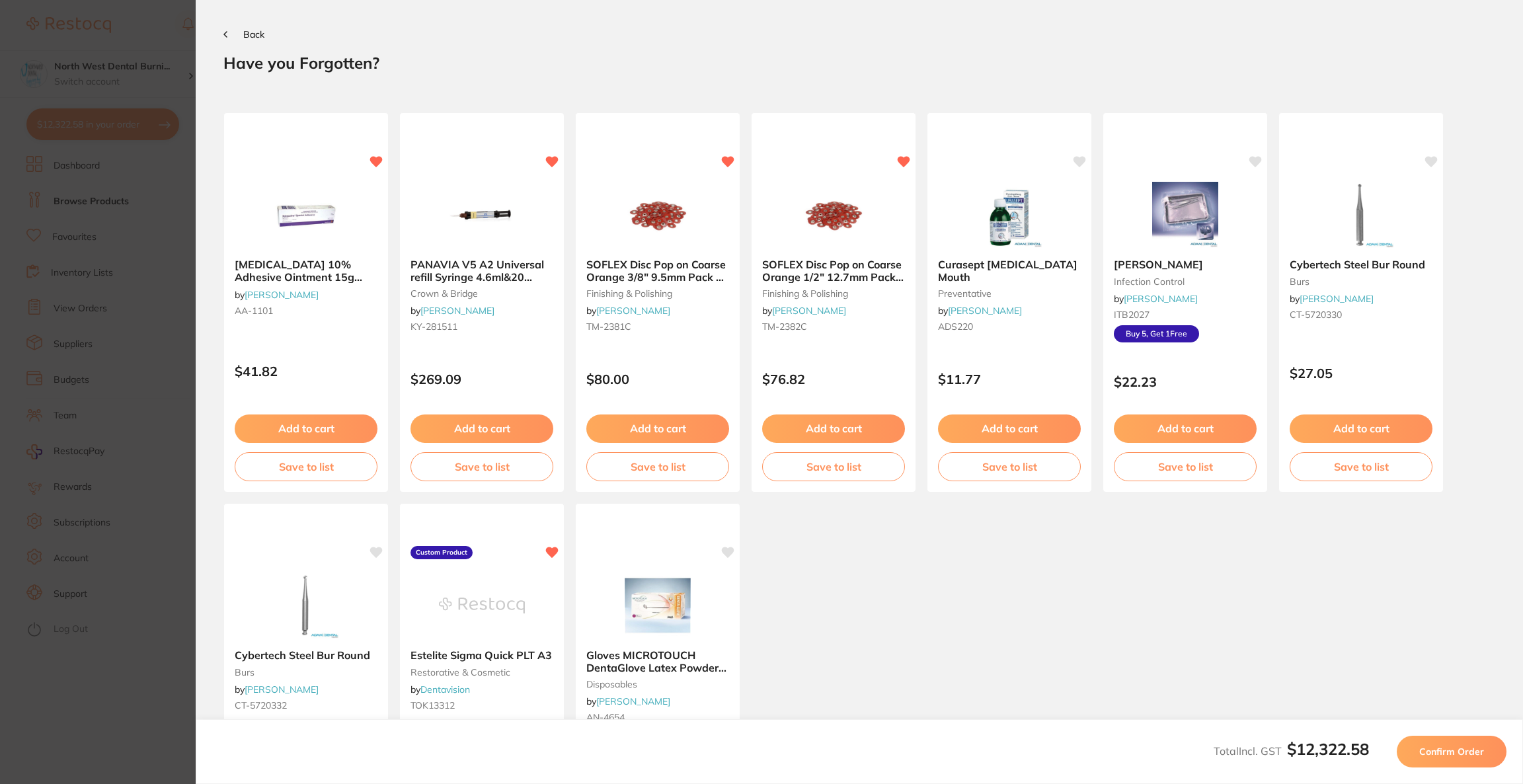
click at [1419, 760] on button "Confirm Order" at bounding box center [1451, 751] width 110 height 32
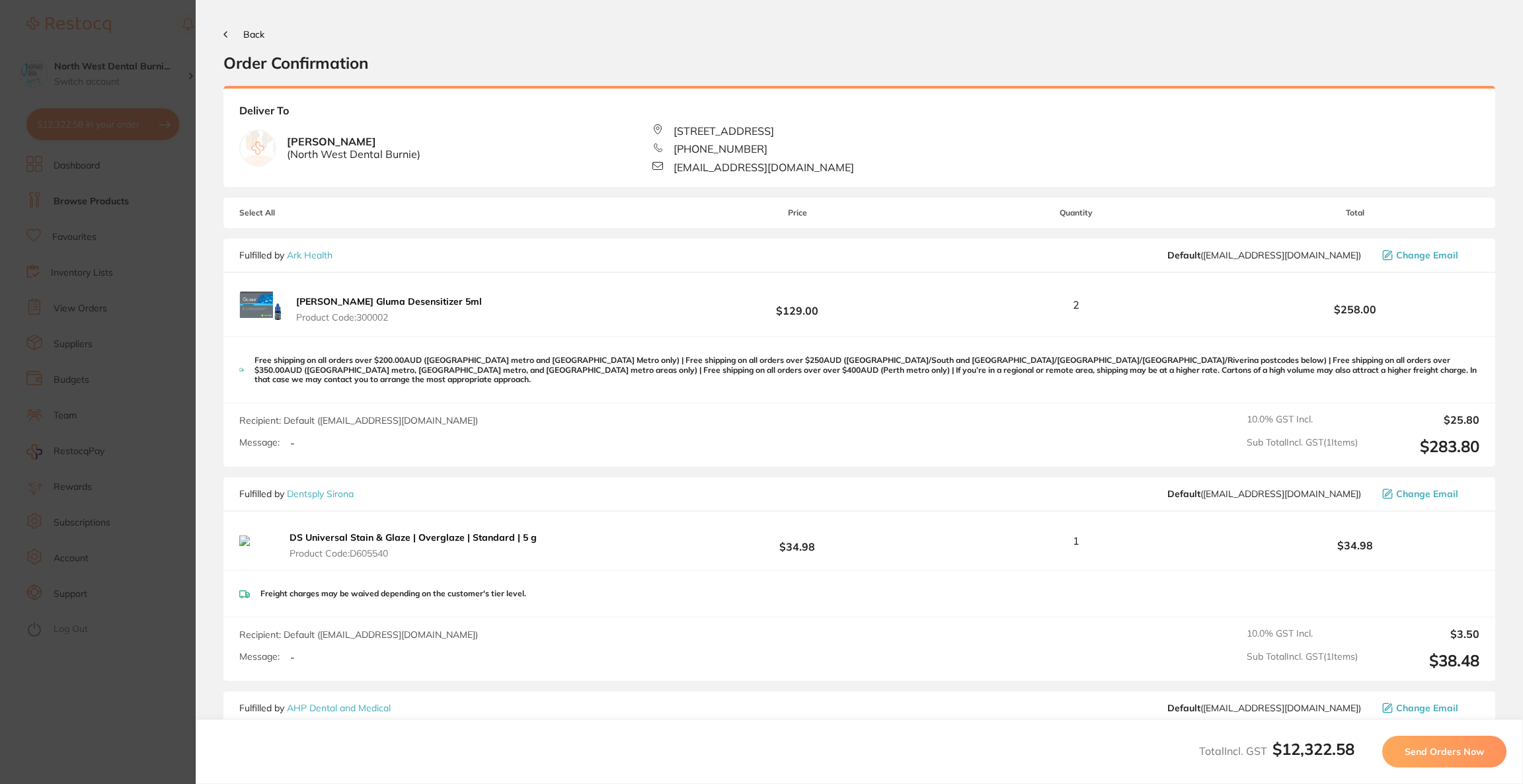
click at [1419, 760] on button "Send Orders Now" at bounding box center [1444, 751] width 125 height 32
